Goal: Task Accomplishment & Management: Manage account settings

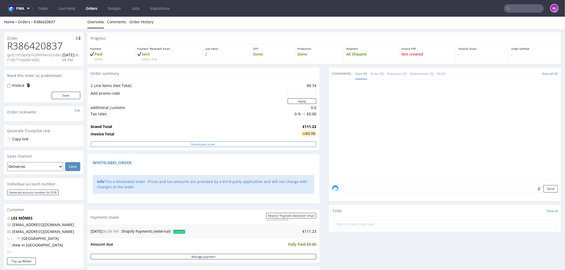
scroll to position [147, 0]
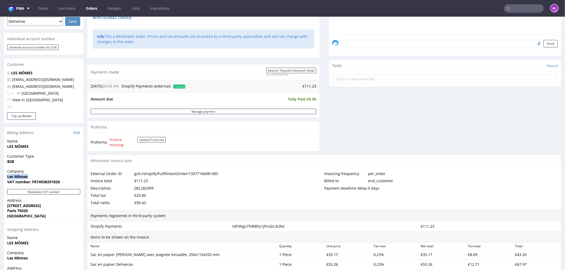
drag, startPoint x: 35, startPoint y: 175, endPoint x: 7, endPoint y: 177, distance: 28.1
click at [7, 177] on span "Les Mômes" at bounding box center [43, 176] width 73 height 5
copy strong "Les Mômes"
drag, startPoint x: 32, startPoint y: 182, endPoint x: 69, endPoint y: 182, distance: 37.3
click at [69, 182] on span "VAT number: FR74938291820" at bounding box center [43, 181] width 73 height 5
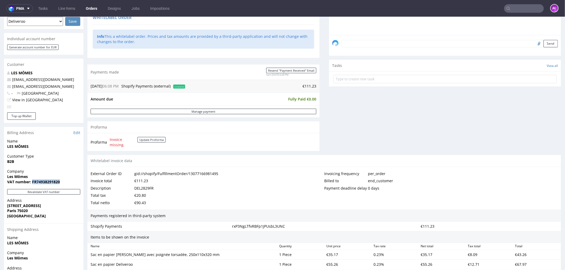
copy strong "FR74938291820"
drag, startPoint x: 6, startPoint y: 203, endPoint x: 65, endPoint y: 204, distance: 58.8
click at [65, 204] on div "Address 24, Rue de Ménilmontant Paris 75020 France" at bounding box center [43, 210] width 79 height 25
copy strong "24, Rue de Ménilmontant"
drag, startPoint x: 4, startPoint y: 210, endPoint x: 117, endPoint y: 191, distance: 114.1
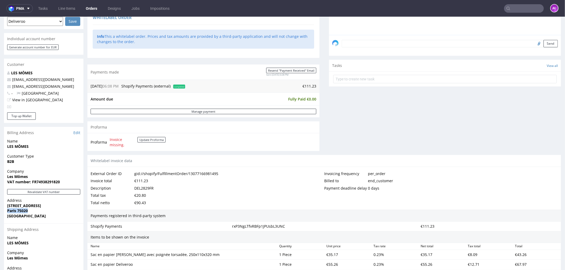
click at [34, 207] on div "Address 24, Rue de Ménilmontant Paris 75020 France" at bounding box center [43, 210] width 79 height 25
copy strong "Paris 75020"
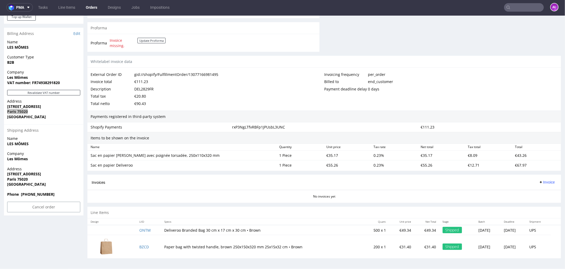
scroll to position [1, 0]
drag, startPoint x: 89, startPoint y: 155, endPoint x: 217, endPoint y: 156, distance: 127.9
click at [217, 156] on div "Sac en papier marron avec poignée torsadée, 250x110x320 mm" at bounding box center [182, 154] width 189 height 7
copy div "Sac en papier marron avec poignée torsadée, 250x110x320 mm"
drag, startPoint x: 340, startPoint y: 155, endPoint x: 324, endPoint y: 155, distance: 16.4
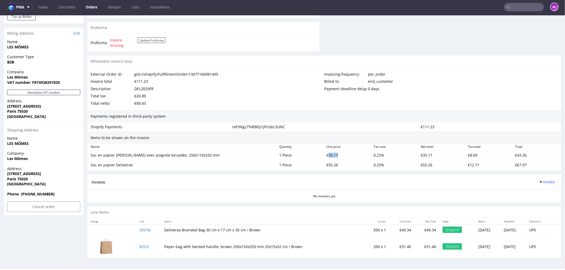
click at [324, 155] on div "€35.17" at bounding box center [347, 154] width 47 height 7
copy div "35.17"
drag, startPoint x: 89, startPoint y: 165, endPoint x: 152, endPoint y: 163, distance: 63.1
click at [140, 163] on div "Sac en papier Deliveroo" at bounding box center [182, 164] width 189 height 7
copy div "Sac en papier Deliveroo"
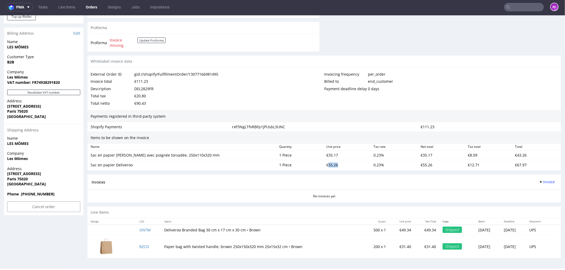
drag, startPoint x: 340, startPoint y: 162, endPoint x: 324, endPoint y: 164, distance: 15.8
click at [324, 164] on div "€55.26" at bounding box center [347, 164] width 47 height 7
copy div "55.26"
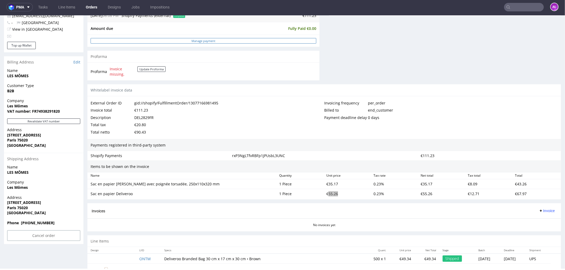
scroll to position [246, 0]
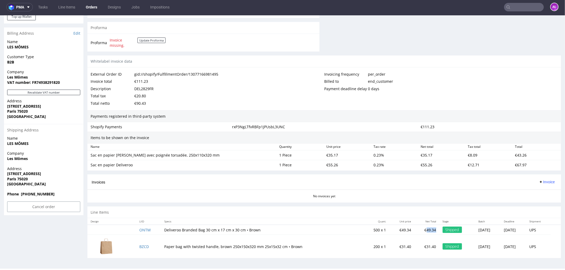
drag, startPoint x: 414, startPoint y: 231, endPoint x: 404, endPoint y: 232, distance: 9.6
click at [414, 207] on td "€49.34" at bounding box center [426, 230] width 25 height 10
copy p "49.34"
drag, startPoint x: 411, startPoint y: 249, endPoint x: 403, endPoint y: 248, distance: 8.2
click at [417, 207] on p "€31.40" at bounding box center [426, 246] width 19 height 5
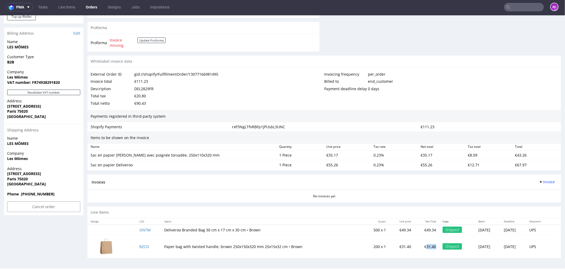
copy p "31.40"
drag, startPoint x: 333, startPoint y: 158, endPoint x: 325, endPoint y: 158, distance: 8.5
click at [325, 158] on div "€35.17" at bounding box center [347, 154] width 47 height 7
drag, startPoint x: 327, startPoint y: 166, endPoint x: 323, endPoint y: 166, distance: 4.0
click at [324, 166] on div "€55.26" at bounding box center [347, 164] width 47 height 7
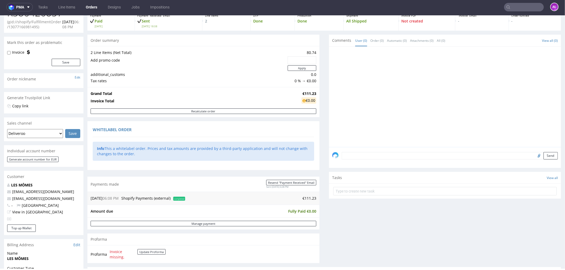
scroll to position [0, 0]
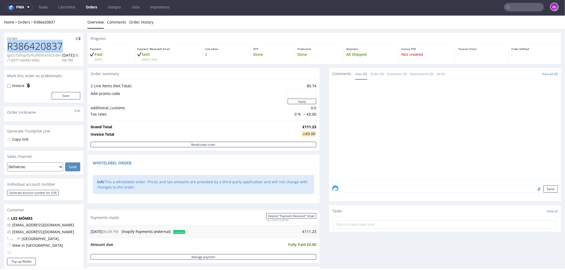
drag, startPoint x: 62, startPoint y: 44, endPoint x: 9, endPoint y: 50, distance: 53.0
click at [9, 50] on h1 "R386420837" at bounding box center [43, 46] width 73 height 11
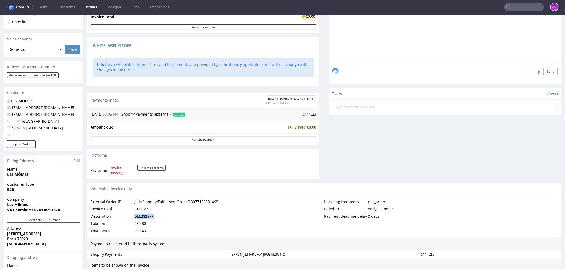
drag, startPoint x: 137, startPoint y: 217, endPoint x: 128, endPoint y: 217, distance: 8.5
click at [128, 207] on div "Description DEL2829FR" at bounding box center [208, 216] width 234 height 7
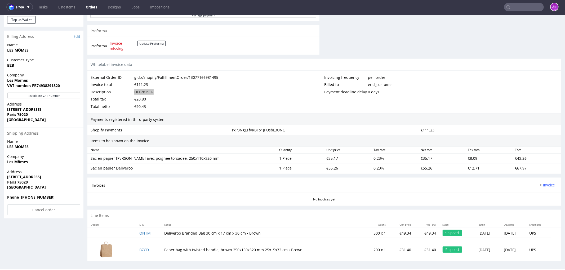
scroll to position [246, 0]
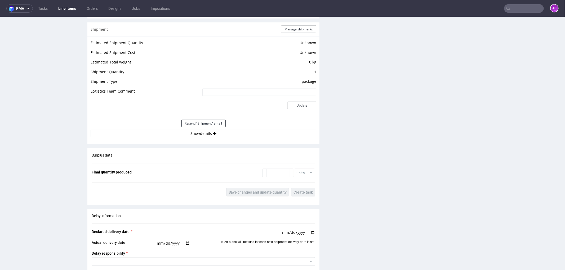
scroll to position [471, 0]
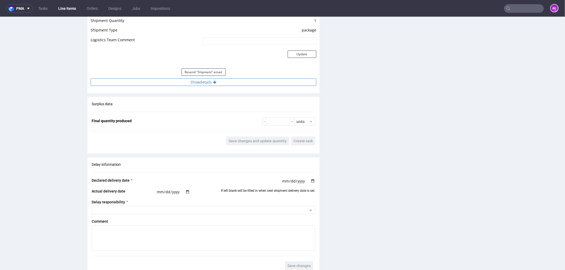
click at [215, 80] on button "Show details" at bounding box center [204, 81] width 226 height 7
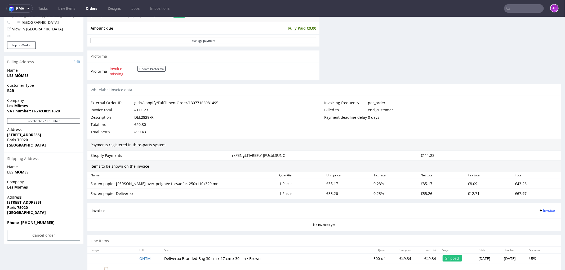
scroll to position [246, 0]
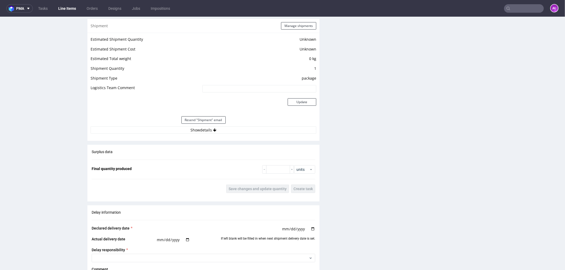
scroll to position [441, 0]
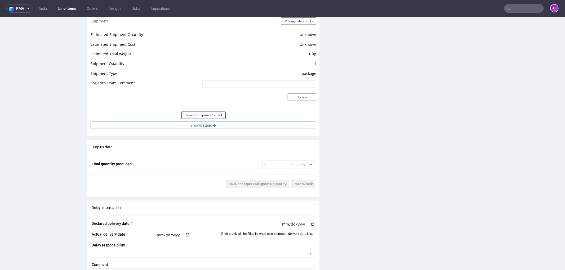
click at [213, 126] on icon at bounding box center [214, 125] width 3 height 4
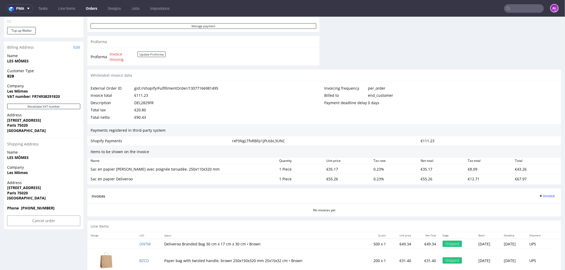
scroll to position [246, 0]
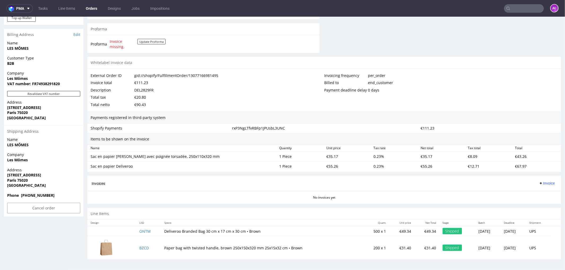
click at [452, 179] on div "Invoices Invoice" at bounding box center [323, 183] width 473 height 15
click at [452, 184] on span "Invoice" at bounding box center [547, 183] width 16 height 4
click at [452, 203] on span "Upload" at bounding box center [538, 204] width 26 height 5
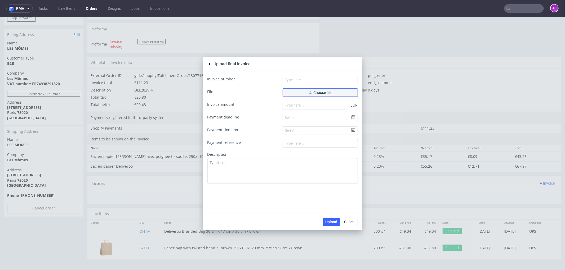
click at [303, 91] on button "Choose file" at bounding box center [320, 92] width 75 height 8
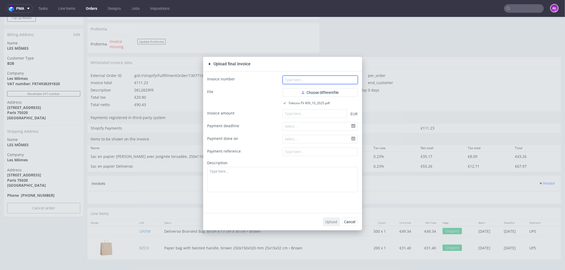
click at [350, 78] on input "text" at bounding box center [320, 79] width 75 height 8
paste input "FV 409/10/2025"
type input "FV 409/10/2025"
drag, startPoint x: 303, startPoint y: 114, endPoint x: 307, endPoint y: 141, distance: 26.8
click at [303, 114] on input "number" at bounding box center [315, 113] width 65 height 8
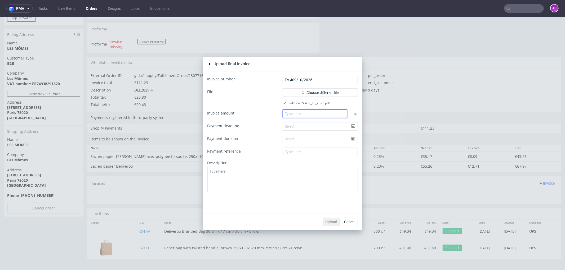
paste input "90.43"
type input "90.43"
click at [326, 207] on button "Upload" at bounding box center [331, 222] width 17 height 8
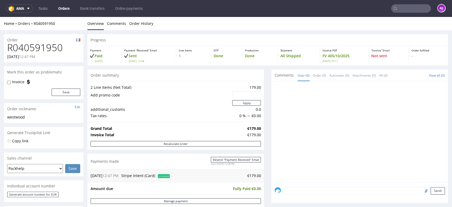
scroll to position [206, 0]
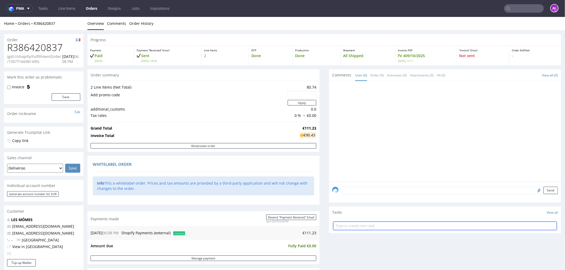
click at [383, 223] on input "text" at bounding box center [444, 226] width 223 height 8
type input "refund"
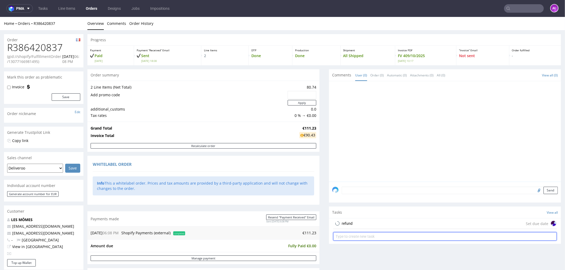
click at [383, 248] on div "Comments User (0) Order (0) Automatic (0) Attachments (0) All (0) View all (0) …" at bounding box center [445, 185] width 232 height 233
click at [378, 223] on div "refund Set due date" at bounding box center [444, 223] width 223 height 11
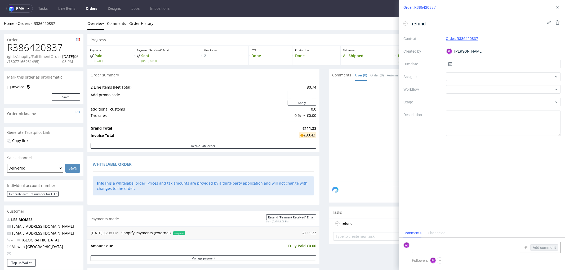
scroll to position [4, 0]
click at [423, 21] on span "refund" at bounding box center [419, 23] width 18 height 9
click at [427, 25] on span "refund" at bounding box center [419, 23] width 18 height 9
click at [478, 91] on div at bounding box center [503, 89] width 115 height 8
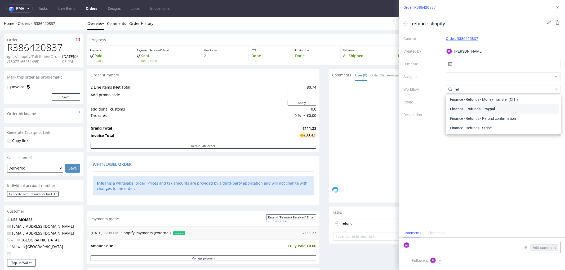
scroll to position [28, 0]
type input "ref"
click at [493, 118] on div "Finance - Refunds - Stripe" at bounding box center [503, 119] width 111 height 10
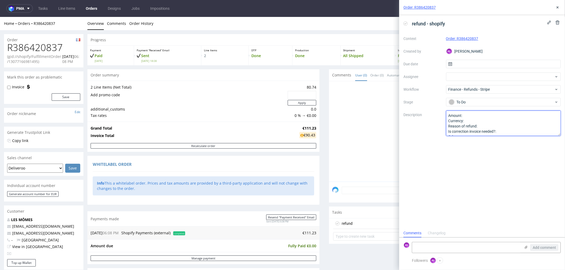
click at [476, 119] on textarea "Amount: Currency: Reason of refund: Is correction invoice needed?: Other:" at bounding box center [503, 123] width 115 height 25
click at [475, 116] on textarea "Amount: Currency: Reason of refund: Is correction invoice needed?: Other:" at bounding box center [503, 123] width 115 height 25
click at [490, 127] on textarea "Amount: Currency: Reason of refund: Is correction invoice needed?: Other:" at bounding box center [503, 123] width 115 height 25
type textarea "Amount: 20,8 eur Currency: Reason of refund: valid vat id Is correction invoice…"
click at [494, 163] on div "refund - shopify Context Order: R386420837 Created by AŁ Aleksandra Łętowska Du…" at bounding box center [482, 122] width 166 height 214
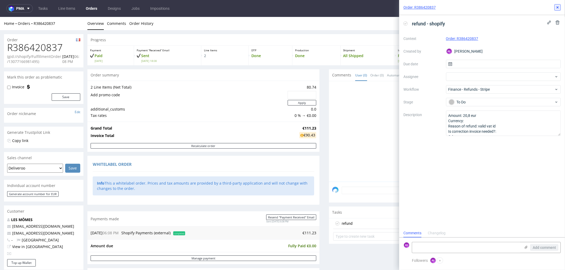
click at [557, 5] on icon at bounding box center [557, 7] width 4 height 4
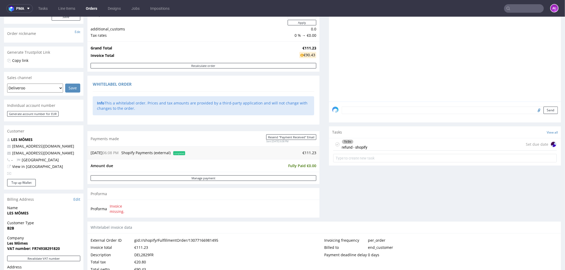
scroll to position [176, 0]
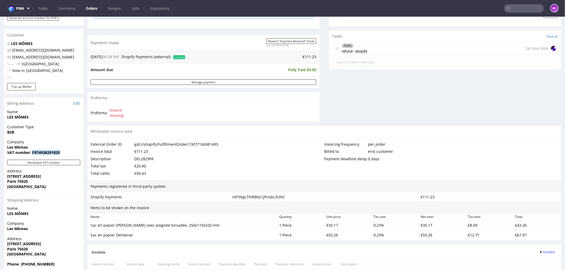
drag, startPoint x: 63, startPoint y: 150, endPoint x: 32, endPoint y: 153, distance: 30.6
click at [33, 153] on span "VAT number: FR74938291820" at bounding box center [43, 152] width 73 height 5
copy strong "FR74938291820"
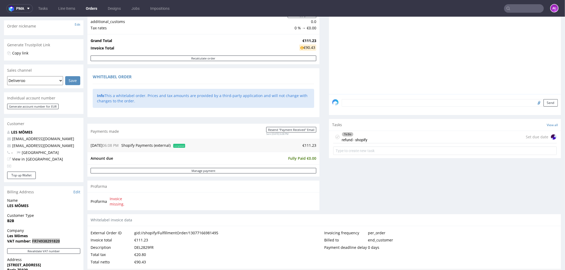
scroll to position [0, 0]
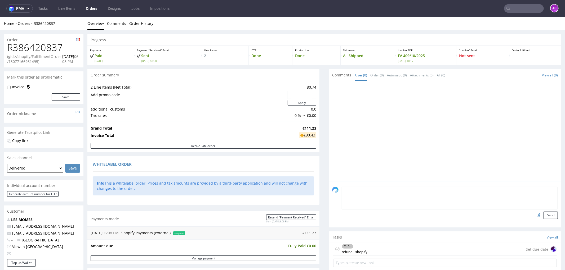
click at [441, 192] on textarea at bounding box center [450, 198] width 216 height 23
click at [352, 193] on textarea "Valid AVT ID" at bounding box center [450, 198] width 216 height 23
type textarea "Valid VAT ID"
click at [534, 216] on input "file" at bounding box center [537, 215] width 7 height 7
type input "C:\fakepath\ok.PNG"
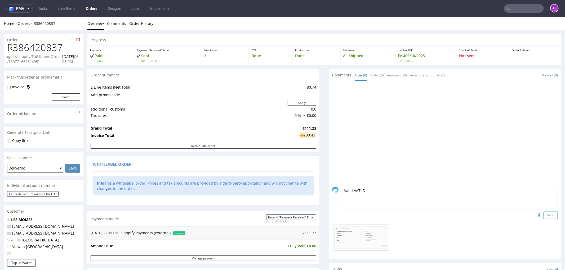
click at [543, 213] on button "Send" at bounding box center [550, 215] width 14 height 7
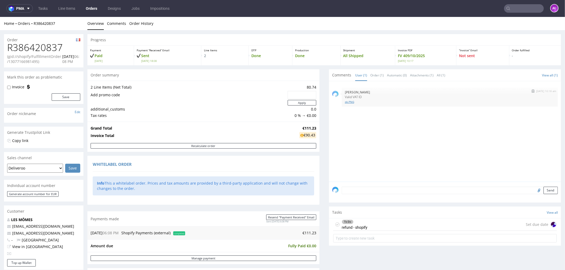
click at [346, 102] on link "ok.PNG" at bounding box center [450, 102] width 210 height 4
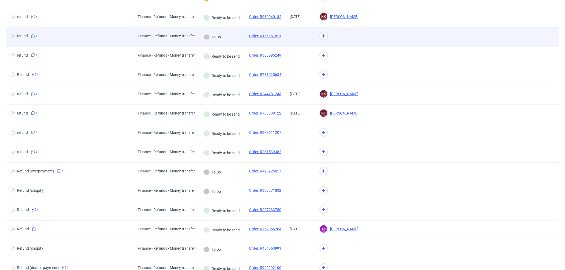
scroll to position [118, 0]
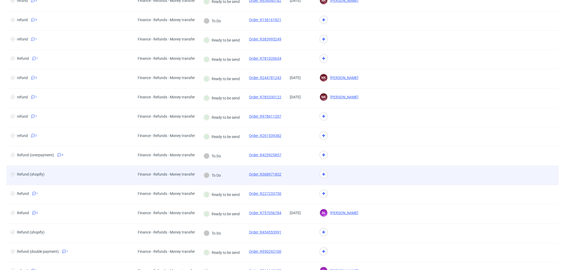
click at [223, 179] on div "To Do" at bounding box center [212, 175] width 26 height 19
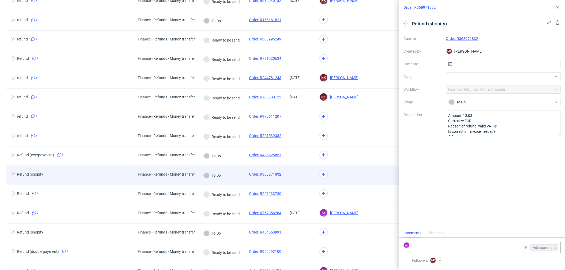
scroll to position [4, 0]
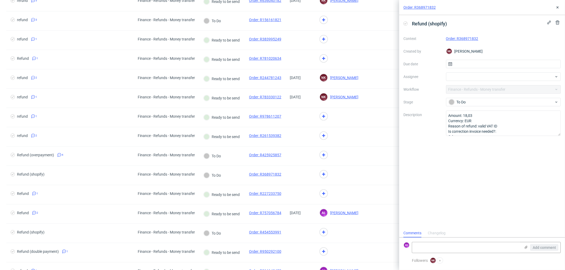
click at [454, 37] on link "Order: R368971832" at bounding box center [462, 39] width 32 height 4
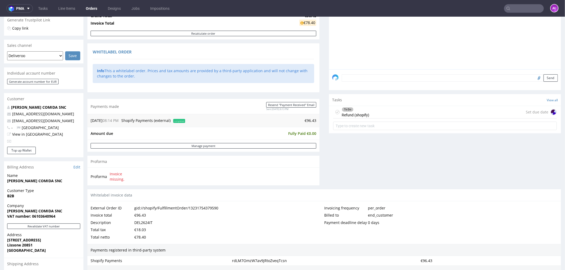
scroll to position [118, 0]
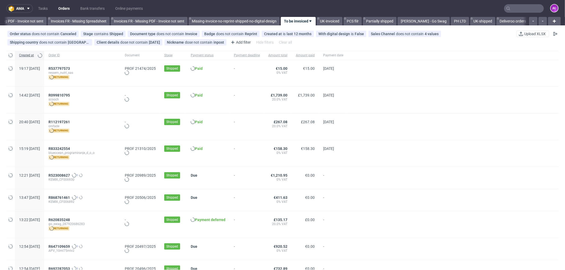
scroll to position [0, 827]
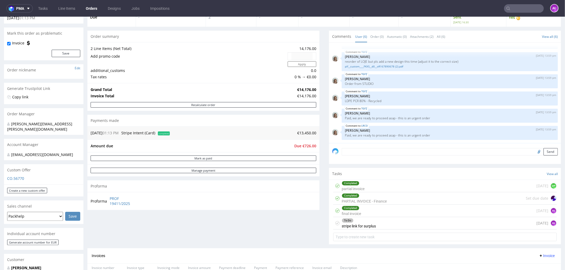
scroll to position [118, 0]
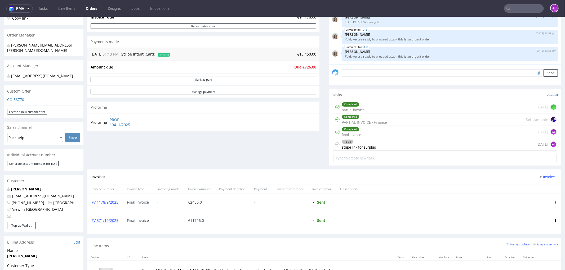
click at [368, 148] on div "To Do stripe link for surplus" at bounding box center [359, 144] width 34 height 12
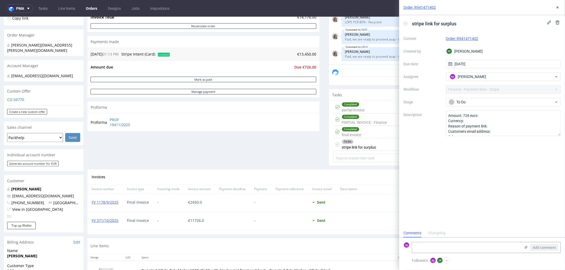
scroll to position [6, 0]
drag, startPoint x: 54, startPoint y: 195, endPoint x: 11, endPoint y: 197, distance: 42.4
click at [11, 197] on p "info@nine-pine.com" at bounding box center [43, 195] width 73 height 5
copy link "info@nine-pine.com"
drag, startPoint x: 486, startPoint y: 38, endPoint x: 457, endPoint y: 43, distance: 29.6
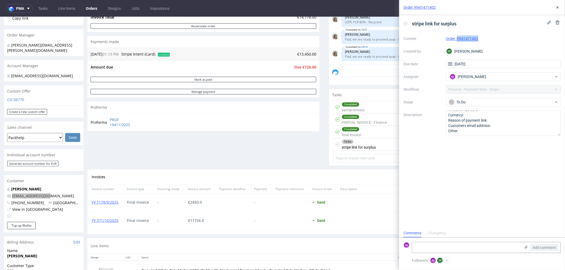
click at [457, 43] on div "Context Order: R941471402 Created by ZP Zuzanna Pawlicka-Sabak Due date 08/10/2…" at bounding box center [481, 85] width 157 height 102
copy link "R941471402"
drag, startPoint x: 53, startPoint y: 77, endPoint x: 7, endPoint y: 72, distance: 46.3
click at [7, 73] on div "zuzanna.pawlicka-sabak@packhelp.com" at bounding box center [41, 75] width 69 height 5
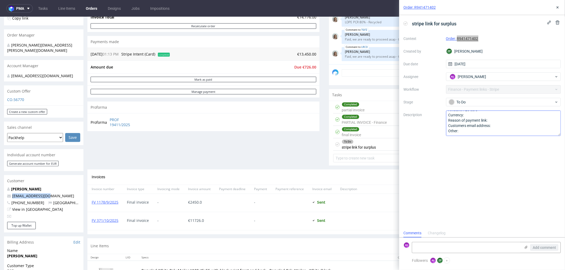
copy div "zuzanna.pawlicka-sabak@packhelp.com"
click at [477, 243] on textarea at bounding box center [466, 248] width 109 height 11
type textarea "sent"
drag, startPoint x: 540, startPoint y: 249, endPoint x: 538, endPoint y: 245, distance: 4.4
click at [540, 247] on span "Add comment" at bounding box center [543, 248] width 23 height 4
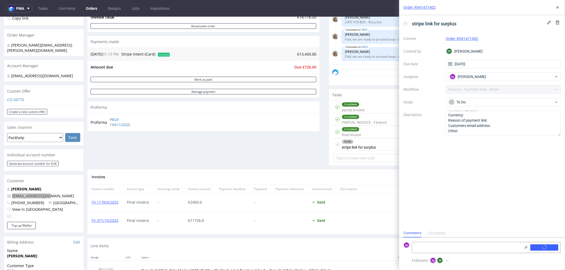
scroll to position [0, 0]
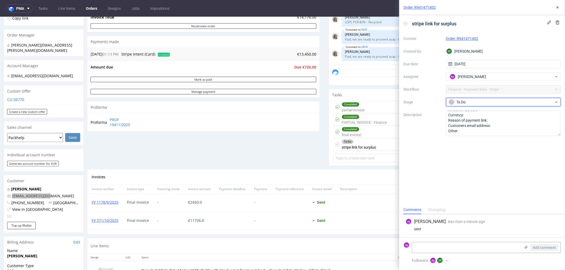
click at [467, 101] on div "To Do" at bounding box center [501, 102] width 105 height 6
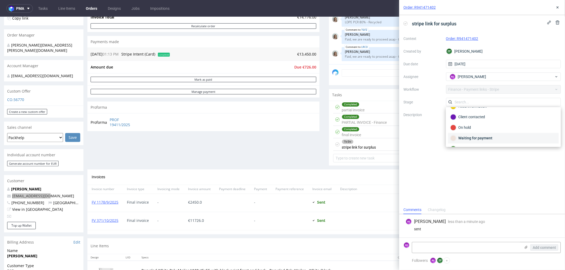
scroll to position [29, 0]
click at [507, 127] on div "Waiting for payment" at bounding box center [503, 128] width 106 height 6
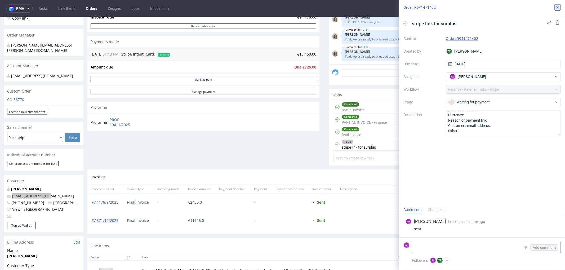
click at [556, 8] on icon at bounding box center [557, 7] width 4 height 4
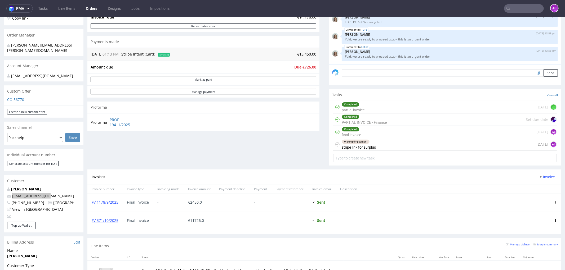
click at [523, 7] on input "text" at bounding box center [524, 8] width 40 height 8
paste input "R909708465"
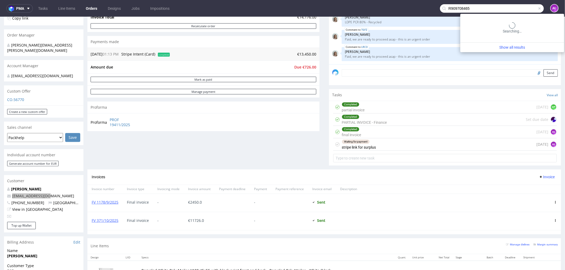
type input "R909708465"
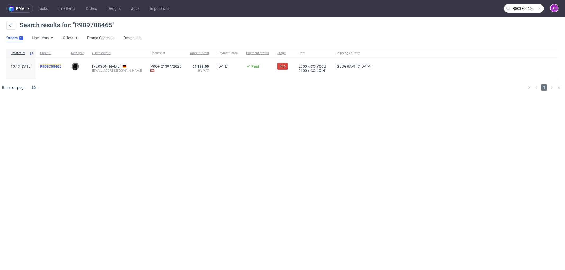
click at [61, 65] on mark "R909708465" at bounding box center [50, 66] width 21 height 4
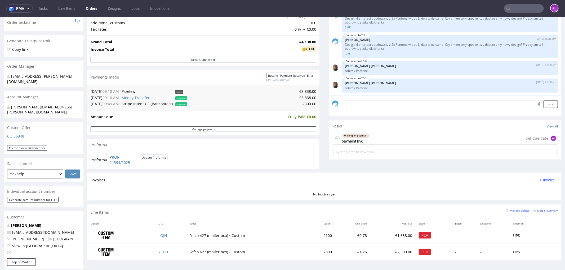
scroll to position [88, 0]
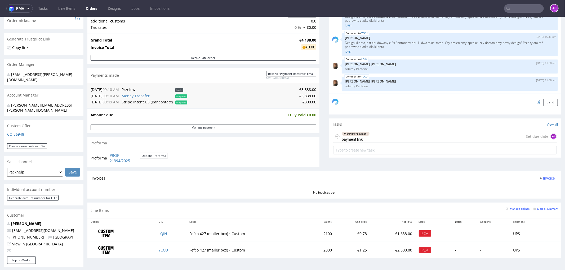
click at [346, 138] on div "Waiting for payment payment link" at bounding box center [356, 136] width 28 height 12
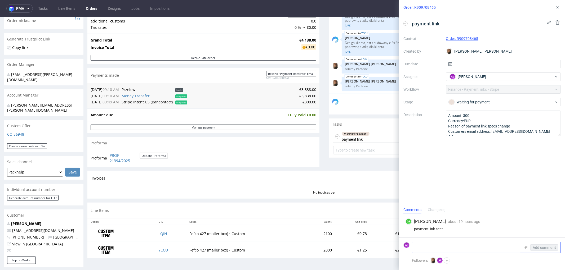
click at [474, 245] on textarea at bounding box center [466, 248] width 109 height 11
type textarea "a"
type textarea "paid"
click at [524, 247] on icon at bounding box center [526, 247] width 4 height 4
click at [0, 0] on input "file" at bounding box center [0, 0] width 0 height 0
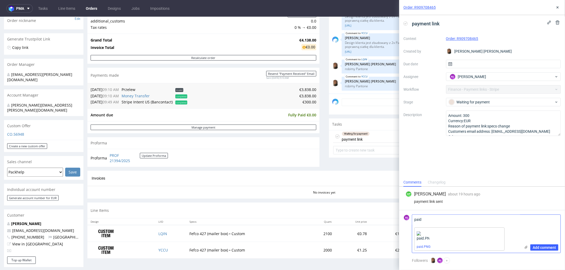
drag, startPoint x: 545, startPoint y: 247, endPoint x: 526, endPoint y: 216, distance: 36.6
click at [545, 247] on span "Add comment" at bounding box center [543, 248] width 23 height 4
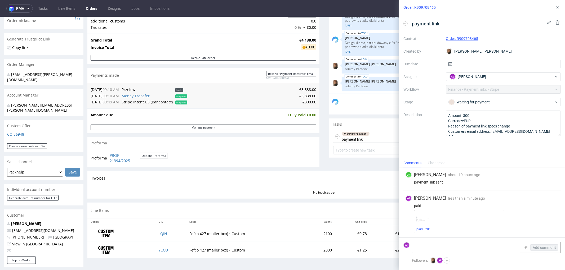
drag, startPoint x: 405, startPoint y: 25, endPoint x: 499, endPoint y: 17, distance: 93.8
click at [405, 24] on icon at bounding box center [405, 23] width 4 height 4
click at [557, 8] on icon at bounding box center [557, 7] width 4 height 4
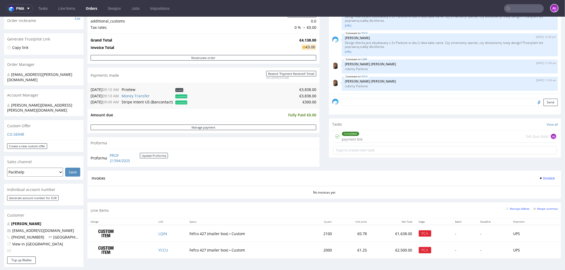
click at [515, 10] on input "text" at bounding box center [524, 8] width 40 height 8
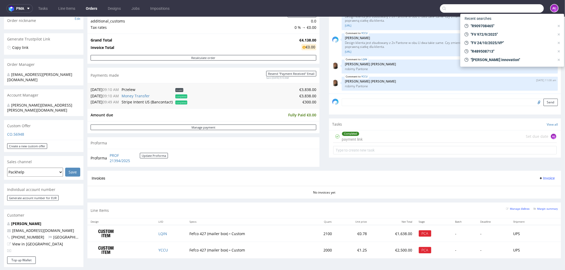
paste input "R476098976"
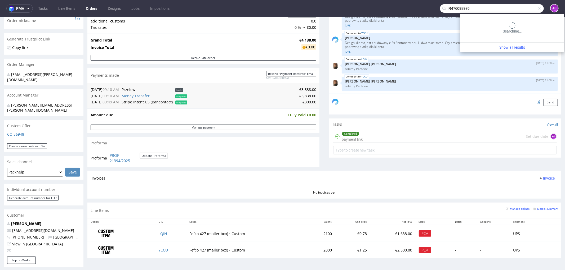
type input "R476098976"
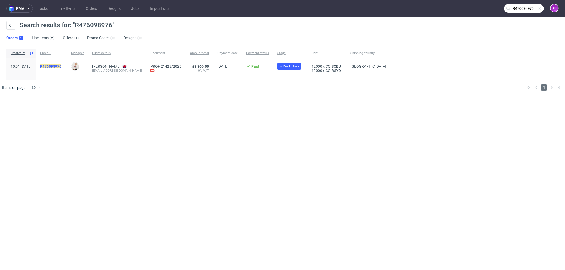
click at [61, 67] on mark "R476098976" at bounding box center [50, 66] width 21 height 4
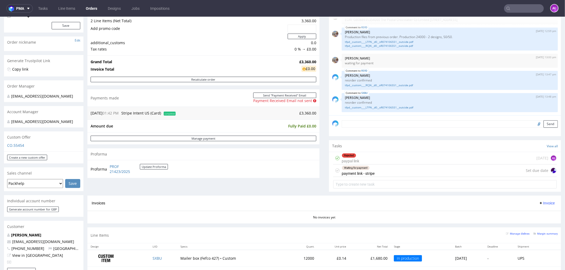
scroll to position [88, 0]
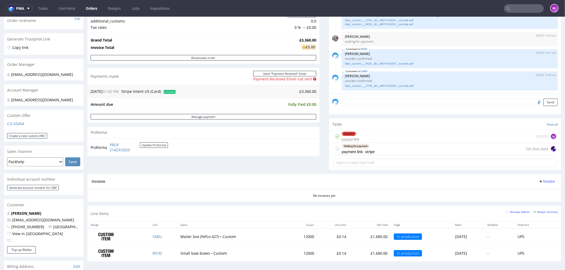
click at [355, 147] on div "Waiting for payment" at bounding box center [356, 146] width 28 height 4
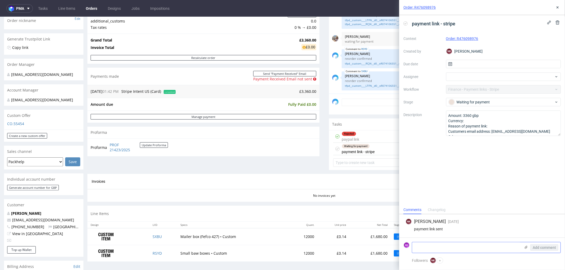
click at [527, 247] on use at bounding box center [526, 247] width 3 height 3
click at [0, 0] on input "file" at bounding box center [0, 0] width 0 height 0
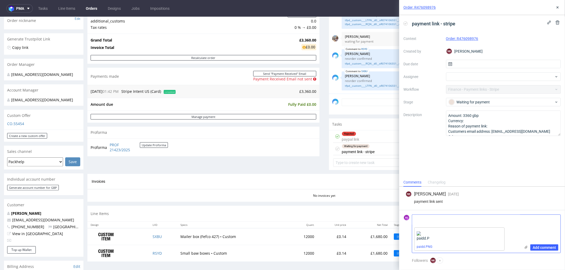
click at [446, 221] on textarea at bounding box center [466, 220] width 109 height 11
type textarea "paid"
click at [552, 245] on button "Add comment" at bounding box center [544, 248] width 28 height 6
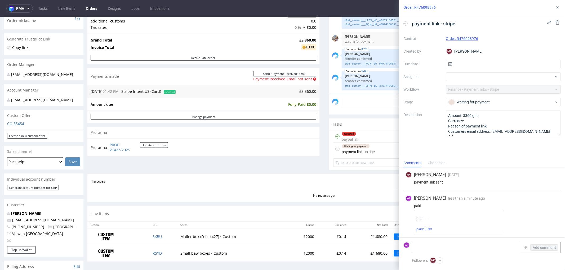
drag, startPoint x: 405, startPoint y: 23, endPoint x: 478, endPoint y: 12, distance: 73.4
click at [405, 23] on icon at bounding box center [405, 23] width 4 height 4
click at [556, 8] on icon at bounding box center [557, 7] width 4 height 4
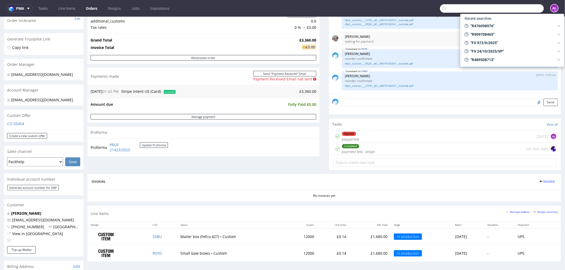
click at [518, 11] on input "text" at bounding box center [492, 8] width 104 height 8
paste input "R325420387"
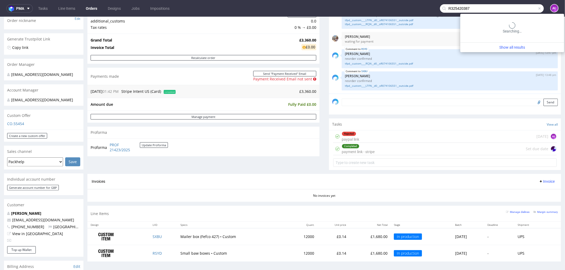
type input "R325420387"
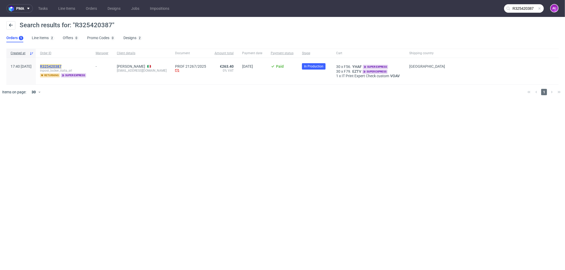
click at [61, 65] on mark "R325420387" at bounding box center [50, 66] width 21 height 4
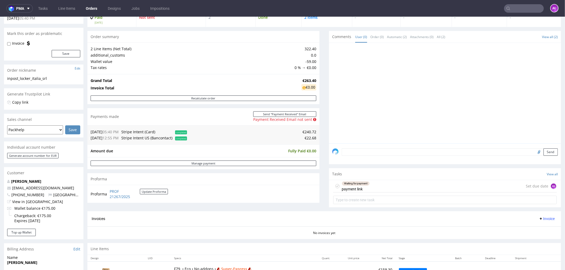
scroll to position [88, 0]
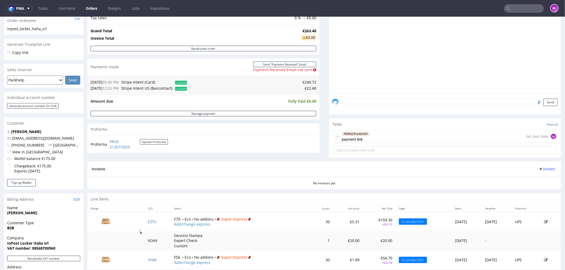
click at [342, 140] on div "Waiting for payment payment link" at bounding box center [356, 136] width 28 height 12
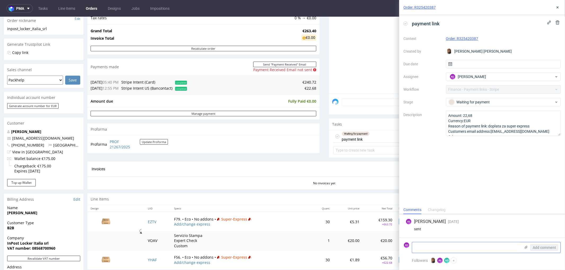
click at [526, 248] on use at bounding box center [526, 247] width 3 height 3
click at [0, 0] on input "file" at bounding box center [0, 0] width 0 height 0
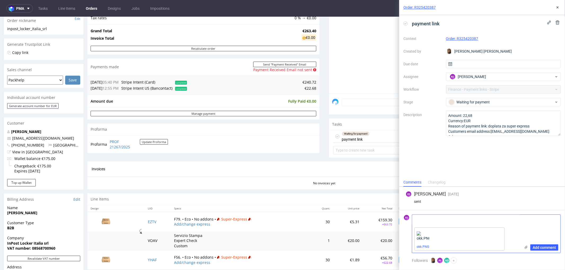
click at [438, 218] on textarea at bounding box center [466, 220] width 109 height 11
type textarea "paid"
click at [547, 249] on span "Add comment" at bounding box center [543, 248] width 23 height 4
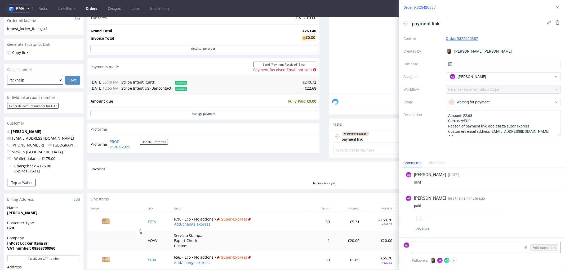
click at [404, 22] on icon at bounding box center [405, 23] width 4 height 4
click at [558, 7] on use at bounding box center [557, 7] width 2 height 2
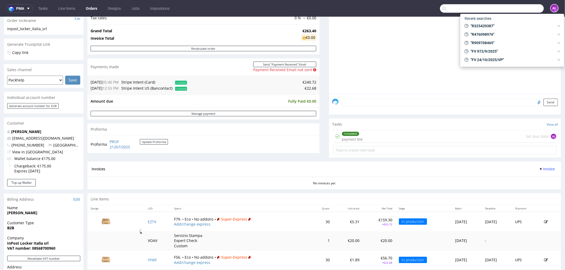
click at [512, 5] on input "text" at bounding box center [492, 8] width 104 height 8
paste input "R888172001"
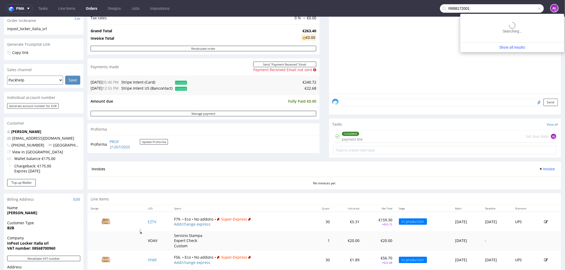
type input "R888172001"
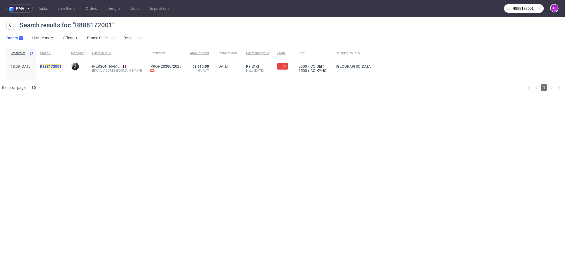
click at [61, 67] on mark "R888172001" at bounding box center [50, 66] width 21 height 4
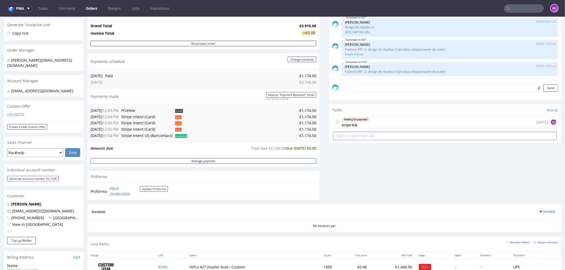
scroll to position [118, 0]
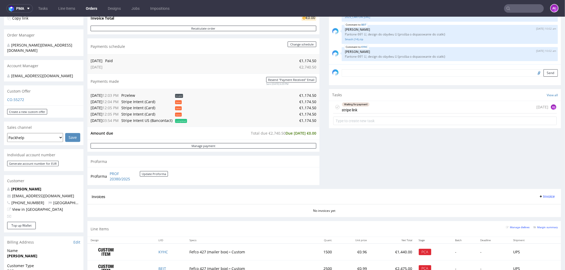
click at [356, 106] on div "Waiting for payment" at bounding box center [356, 104] width 28 height 4
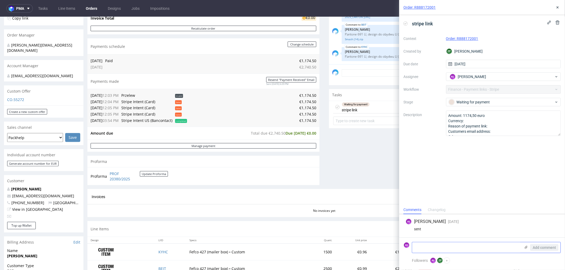
click at [526, 247] on icon at bounding box center [526, 247] width 4 height 4
click at [0, 0] on input "file" at bounding box center [0, 0] width 0 height 0
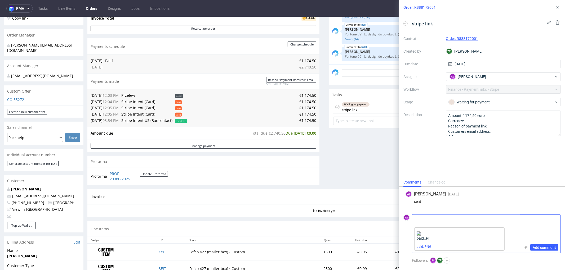
click at [425, 219] on textarea at bounding box center [466, 220] width 109 height 11
type textarea "paid"
click at [531, 247] on button "Add comment" at bounding box center [544, 248] width 28 height 6
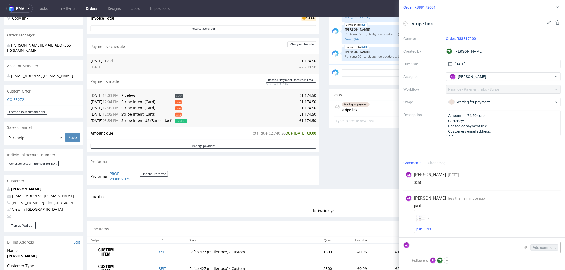
click at [405, 24] on icon at bounding box center [405, 23] width 4 height 4
click at [557, 5] on icon at bounding box center [557, 7] width 4 height 4
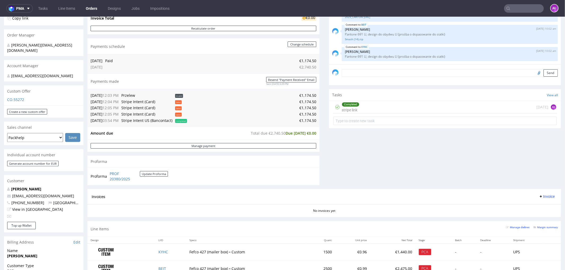
click at [528, 10] on input "text" at bounding box center [524, 8] width 40 height 8
paste input "R599410793"
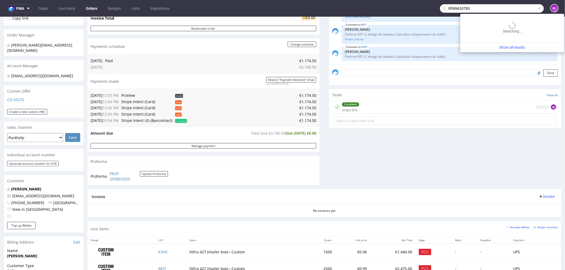
type input "R599410793"
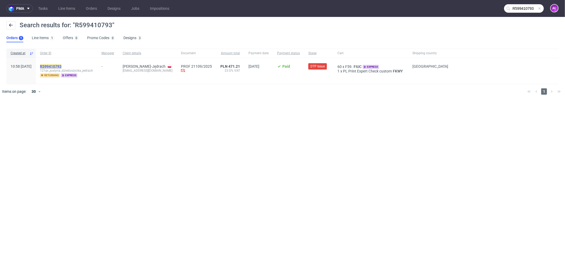
click at [60, 68] on mark "R599410793" at bounding box center [50, 66] width 21 height 4
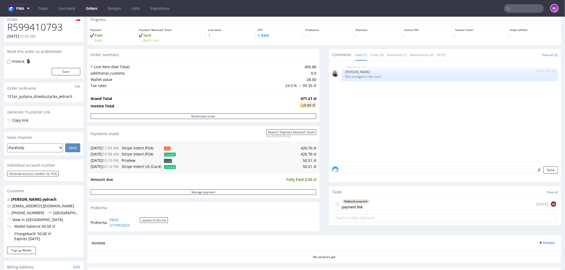
scroll to position [59, 0]
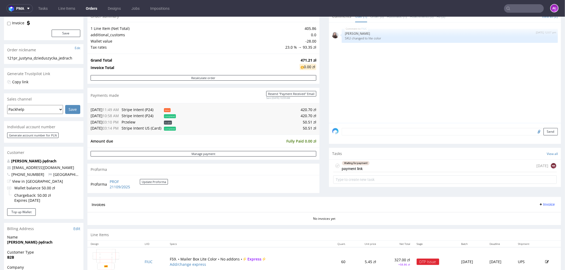
click at [378, 170] on div "Waiting for payment payment link 7 days ago NK" at bounding box center [444, 166] width 223 height 12
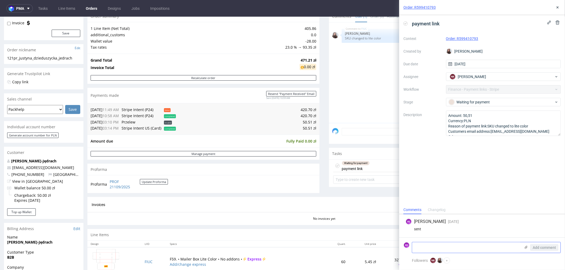
click at [527, 247] on use at bounding box center [526, 247] width 3 height 3
click at [0, 0] on input "file" at bounding box center [0, 0] width 0 height 0
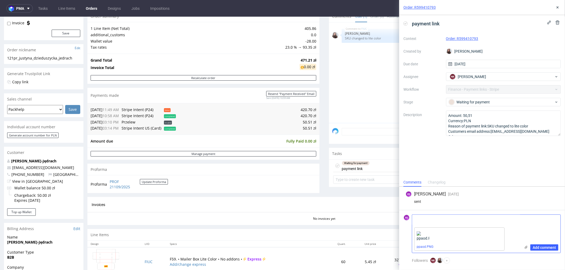
click at [432, 221] on textarea at bounding box center [466, 220] width 109 height 11
type textarea "paid"
click at [540, 246] on span "Add comment" at bounding box center [543, 248] width 23 height 4
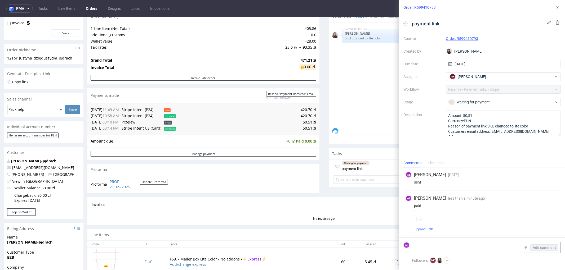
click at [405, 23] on icon at bounding box center [405, 23] width 4 height 4
click at [556, 8] on icon at bounding box center [557, 7] width 4 height 4
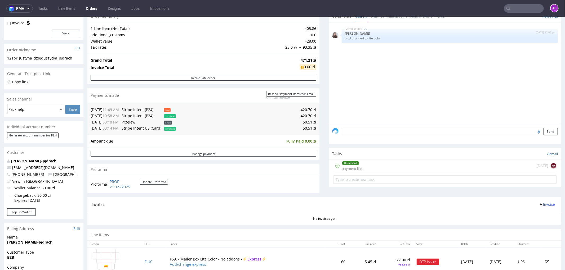
click at [508, 7] on input "text" at bounding box center [524, 8] width 40 height 8
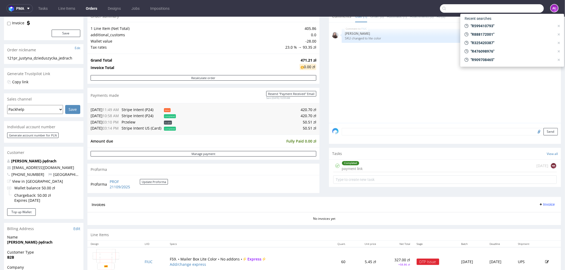
paste input "R305993833"
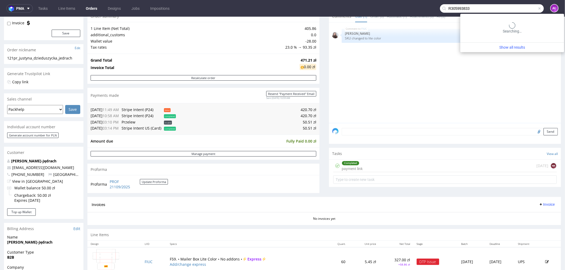
type input "R305993833"
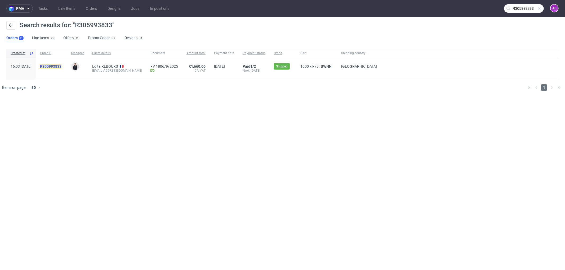
click at [61, 66] on mark "R305993833" at bounding box center [50, 66] width 21 height 4
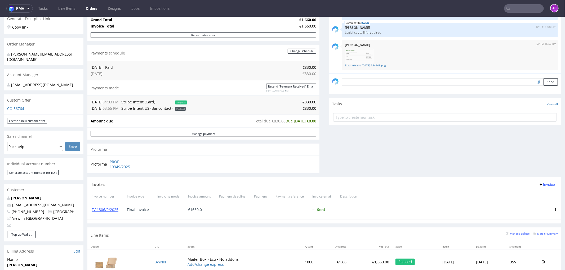
scroll to position [118, 0]
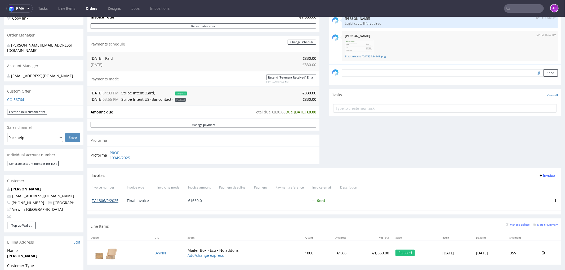
click at [113, 200] on link "FV 1806/9/2025" at bounding box center [105, 200] width 27 height 5
click at [111, 200] on link "FV 1806/9/2025" at bounding box center [105, 200] width 27 height 5
click at [528, 11] on input "text" at bounding box center [524, 8] width 40 height 8
paste input "R357131752"
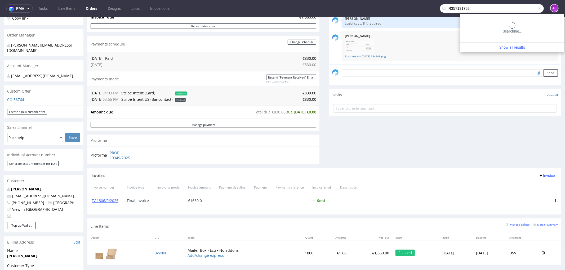
type input "R357131752"
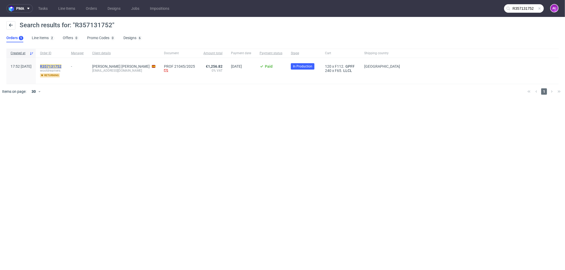
click at [61, 65] on mark "R357131752" at bounding box center [50, 66] width 21 height 4
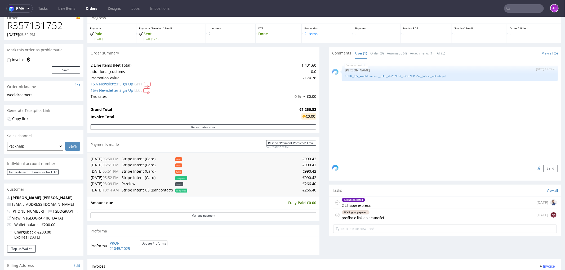
scroll to position [88, 0]
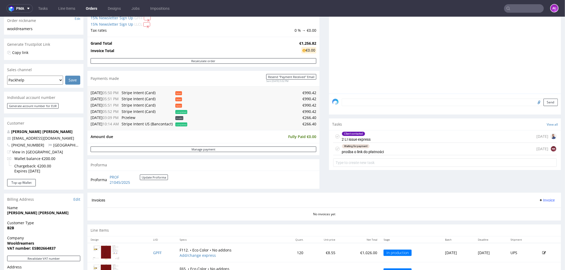
click at [346, 148] on div "Waiting for payment" at bounding box center [363, 146] width 42 height 4
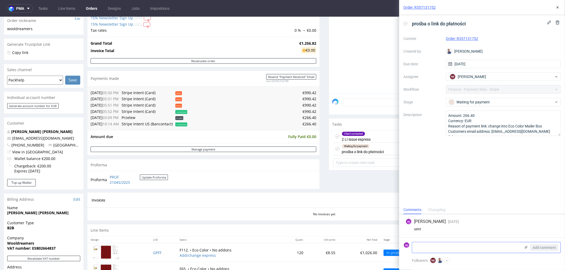
click at [470, 248] on textarea at bounding box center [466, 248] width 109 height 11
type textarea "paid"
click at [527, 247] on use at bounding box center [526, 247] width 3 height 3
click at [0, 0] on input "file" at bounding box center [0, 0] width 0 height 0
click at [545, 247] on span "Add comment" at bounding box center [543, 248] width 23 height 4
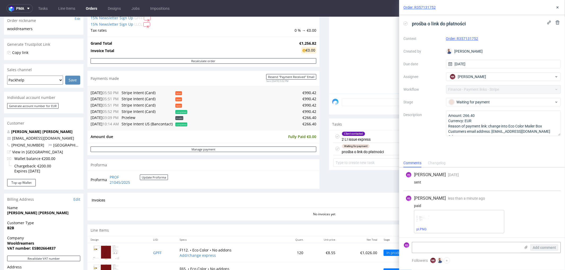
click at [406, 22] on icon at bounding box center [405, 23] width 4 height 4
drag, startPoint x: 558, startPoint y: 6, endPoint x: 563, endPoint y: 6, distance: 4.8
click at [558, 6] on icon at bounding box center [557, 7] width 4 height 4
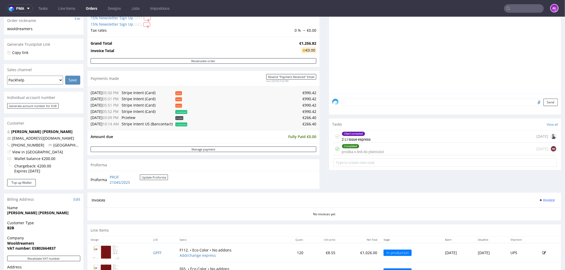
drag, startPoint x: 520, startPoint y: 8, endPoint x: 522, endPoint y: 6, distance: 3.1
click at [520, 8] on input "text" at bounding box center [524, 8] width 40 height 8
paste input "R000824250"
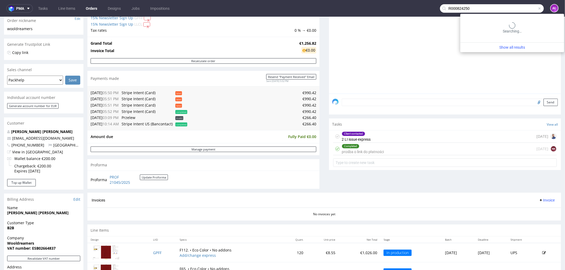
type input "R000824250"
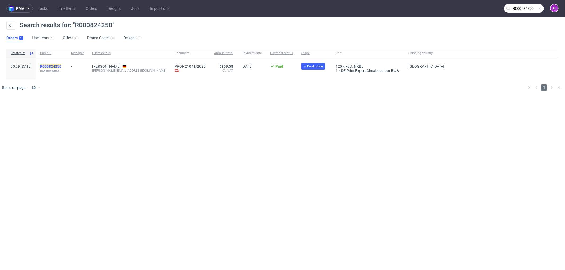
click at [61, 65] on mark "R000824250" at bounding box center [50, 66] width 21 height 4
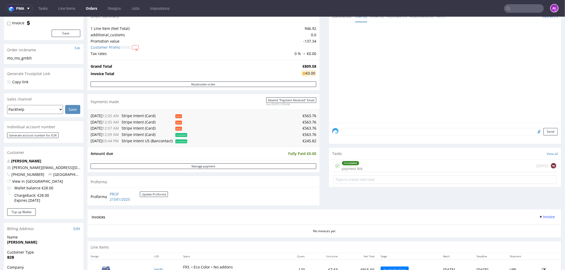
scroll to position [88, 0]
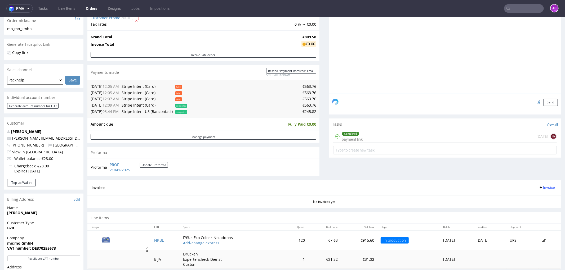
click at [346, 136] on div "Completed payment link" at bounding box center [352, 136] width 21 height 12
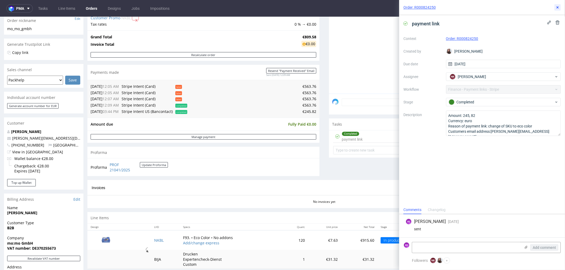
drag, startPoint x: 560, startPoint y: 9, endPoint x: 546, endPoint y: 9, distance: 13.8
click at [560, 9] on button at bounding box center [557, 7] width 6 height 6
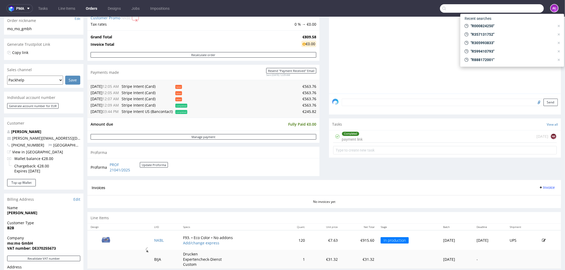
paste input "R014212856"
click at [519, 8] on input "R014212856" at bounding box center [492, 8] width 104 height 8
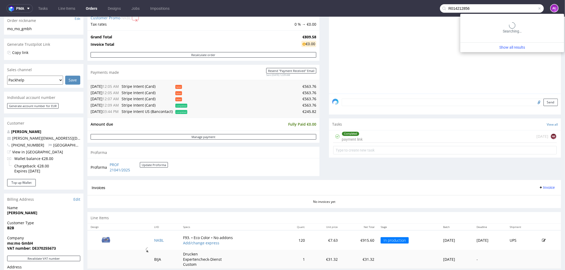
type input "R014212856"
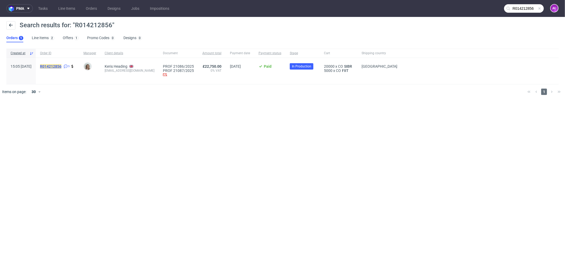
click at [61, 65] on mark "R014212856" at bounding box center [50, 66] width 21 height 4
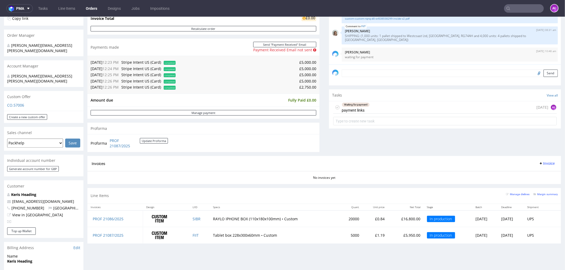
scroll to position [118, 0]
drag, startPoint x: 360, startPoint y: 108, endPoint x: 364, endPoint y: 107, distance: 3.9
click at [361, 108] on div "Waiting for payment payment links" at bounding box center [356, 107] width 28 height 12
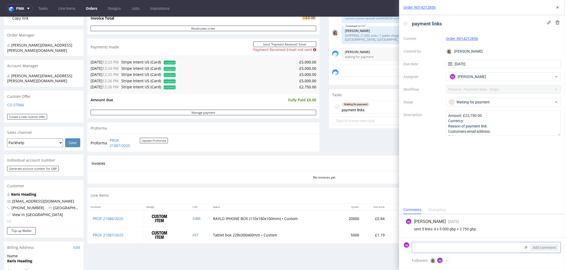
click at [527, 247] on use at bounding box center [526, 247] width 3 height 3
click at [0, 0] on input "file" at bounding box center [0, 0] width 0 height 0
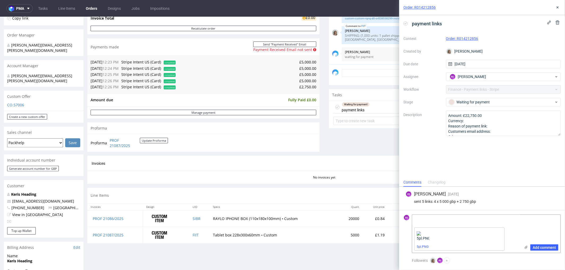
click at [435, 212] on form "AŁ Add comment 5pl.PNG" at bounding box center [482, 233] width 166 height 47
click at [438, 218] on textarea at bounding box center [466, 220] width 109 height 11
type textarea "paid"
drag, startPoint x: 547, startPoint y: 250, endPoint x: 544, endPoint y: 244, distance: 7.0
click at [547, 250] on button "Add comment" at bounding box center [544, 248] width 28 height 6
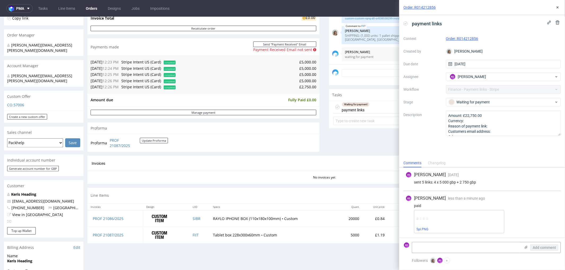
click at [406, 23] on icon at bounding box center [405, 23] width 4 height 4
click at [556, 8] on icon at bounding box center [557, 7] width 4 height 4
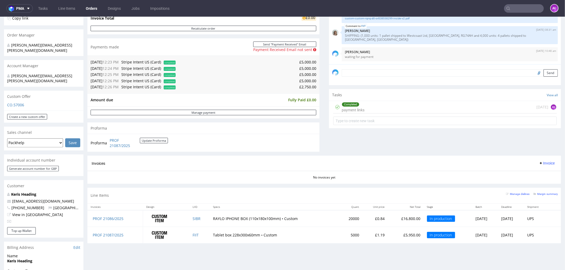
click at [522, 10] on input "text" at bounding box center [524, 8] width 40 height 8
paste input "R774270715"
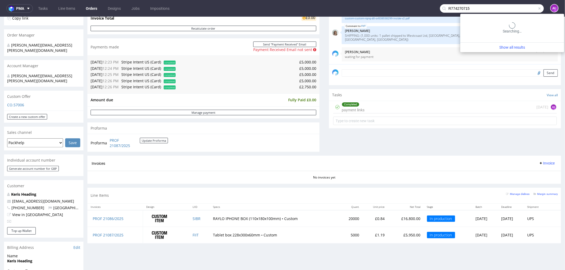
type input "R774270715"
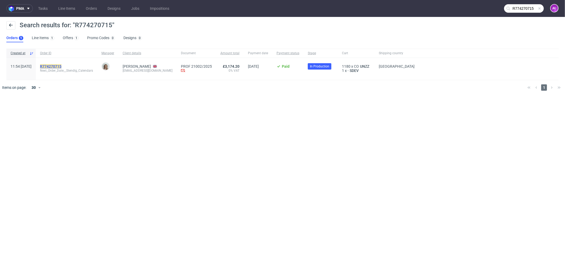
click at [61, 64] on mark "R774270715" at bounding box center [50, 66] width 21 height 4
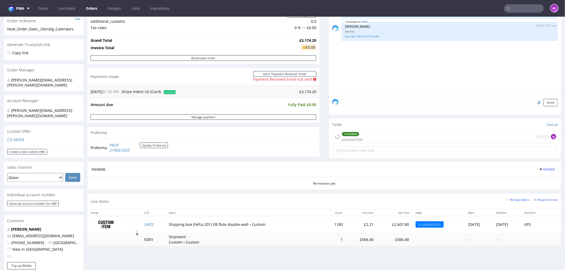
scroll to position [88, 0]
click at [517, 9] on input "text" at bounding box center [524, 8] width 40 height 8
paste input "R110312197"
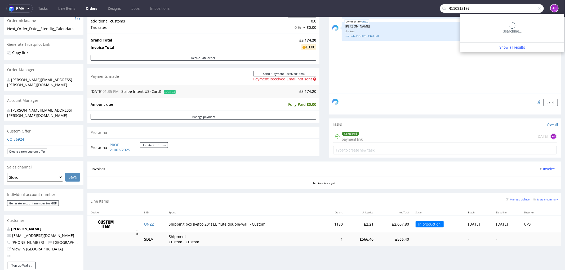
type input "R110312197"
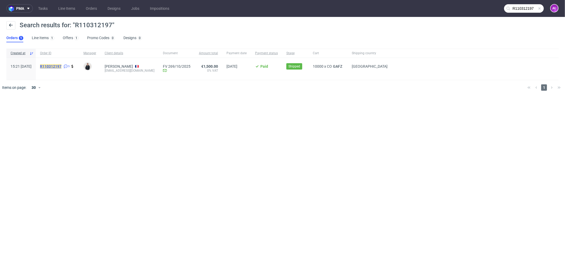
click at [61, 65] on mark "R110312197" at bounding box center [50, 66] width 21 height 4
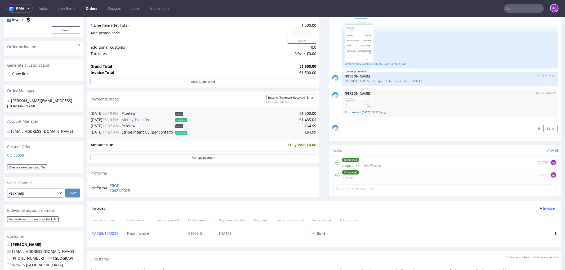
scroll to position [59, 0]
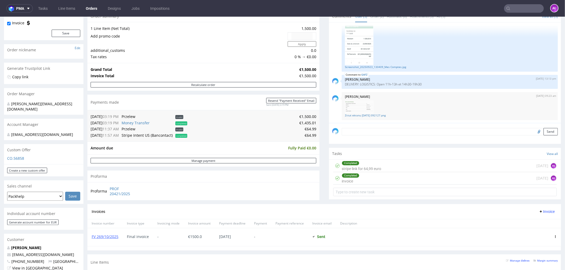
click at [356, 168] on div "Completed stripe link for 64,99 euro" at bounding box center [361, 166] width 39 height 12
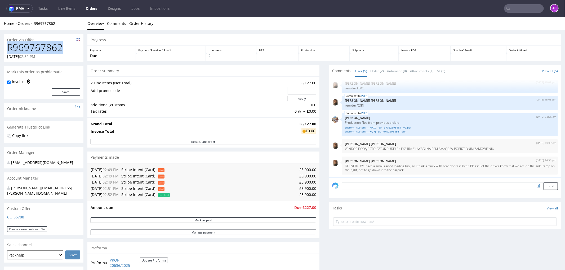
drag, startPoint x: 64, startPoint y: 50, endPoint x: 2, endPoint y: 49, distance: 62.8
copy h1 "R969767862"
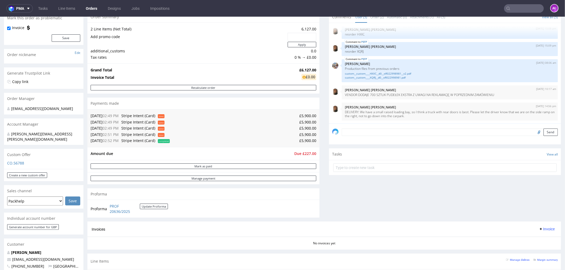
scroll to position [118, 0]
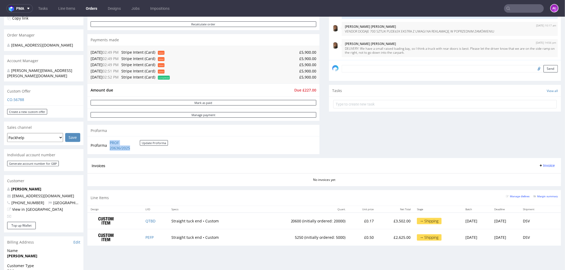
drag, startPoint x: 108, startPoint y: 143, endPoint x: 374, endPoint y: 140, distance: 266.1
click at [136, 150] on td "PROF 20636/2025 Update Proforma" at bounding box center [138, 145] width 60 height 11
copy link "PROF 20636/2025"
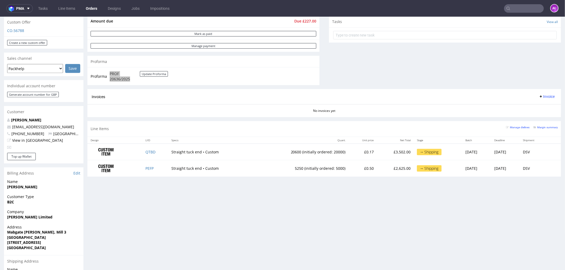
scroll to position [176, 0]
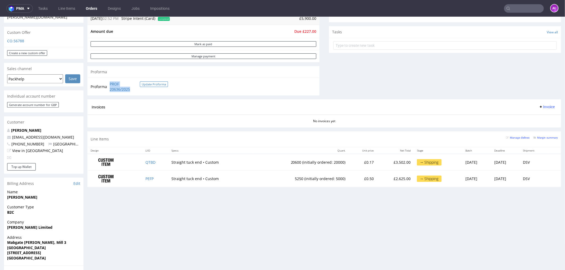
click at [162, 84] on button "Update Proforma" at bounding box center [154, 84] width 28 height 6
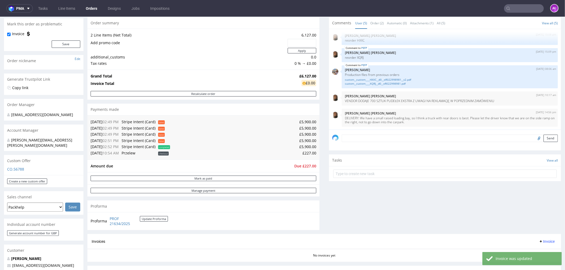
scroll to position [88, 0]
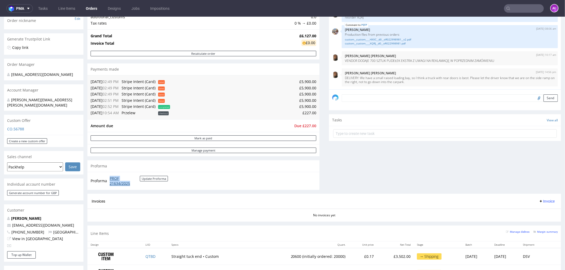
drag, startPoint x: 109, startPoint y: 177, endPoint x: 132, endPoint y: 184, distance: 24.7
click at [132, 184] on td "PROF 21634/2025 Update Proforma" at bounding box center [138, 180] width 60 height 11
copy link "PROF 21634/2025"
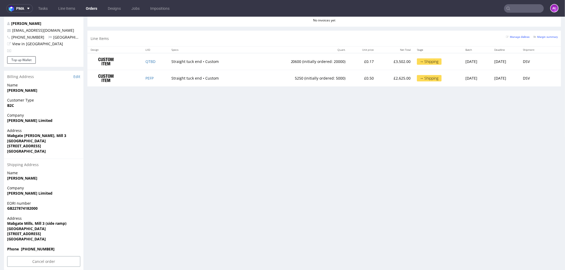
scroll to position [290, 0]
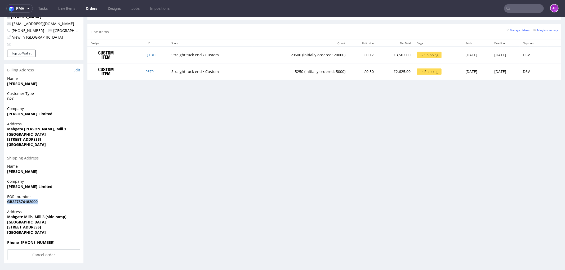
drag, startPoint x: 48, startPoint y: 196, endPoint x: 3, endPoint y: 197, distance: 44.5
click at [3, 197] on div "Order via Offer R969767862 16.09.2025 02:52 PM Mark this order as problematic I…" at bounding box center [282, 4] width 565 height 528
copy strong "GB227874182000"
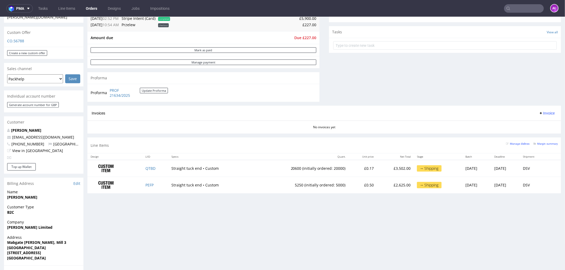
scroll to position [0, 0]
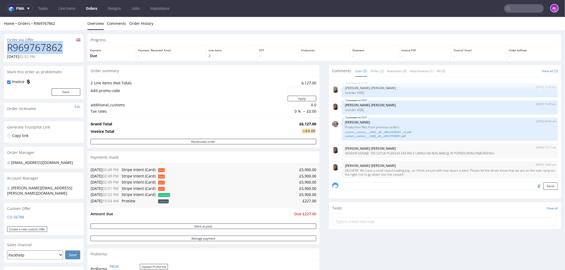
drag, startPoint x: 54, startPoint y: 49, endPoint x: 0, endPoint y: 47, distance: 53.8
copy h1 "R969767862"
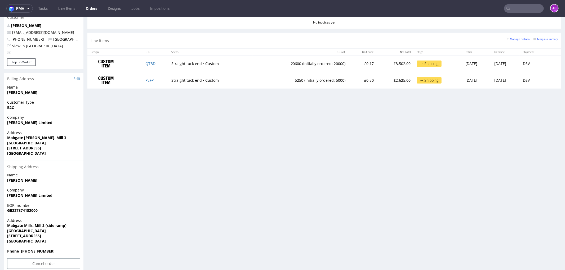
scroll to position [290, 0]
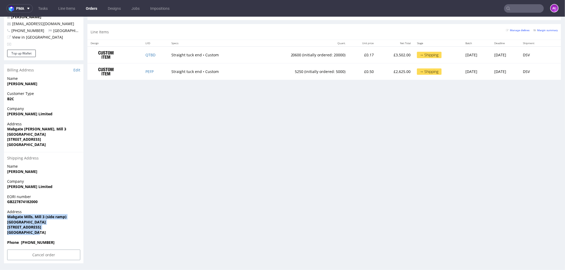
drag, startPoint x: 40, startPoint y: 227, endPoint x: 0, endPoint y: 212, distance: 42.9
click at [0, 212] on div "Order via Offer R969767862 16.09.2025 02:52 PM Mark this order as problematic I…" at bounding box center [282, 4] width 565 height 528
copy p "Mabgate Mills, Mill 3 (side ramp) Macaulay street Leeds LS9 7DZ United Kingdom"
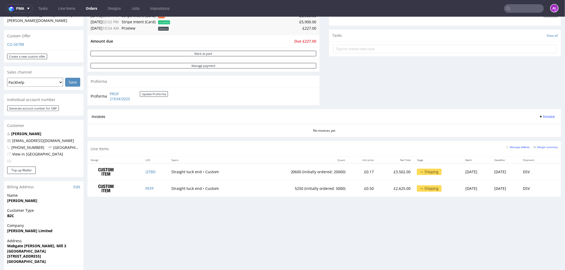
scroll to position [172, 0]
click at [539, 117] on span "Invoice" at bounding box center [547, 117] width 16 height 4
click at [540, 133] on li "Upload" at bounding box center [535, 138] width 34 height 10
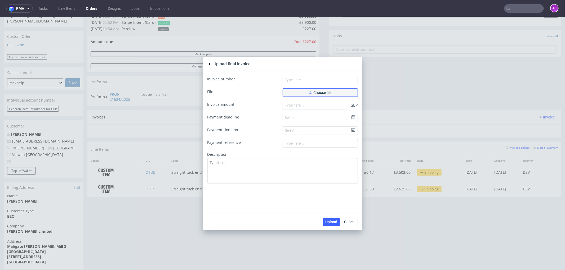
click at [301, 92] on button "Choose file" at bounding box center [320, 92] width 75 height 8
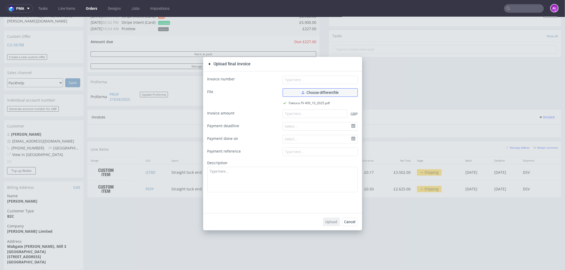
click at [311, 93] on span "Choose different file" at bounding box center [320, 93] width 37 height 4
click at [340, 76] on input "text" at bounding box center [320, 79] width 75 height 8
paste input "FV 417/10/2025"
type input "FV 417/10/2025"
paste input "5900.0"
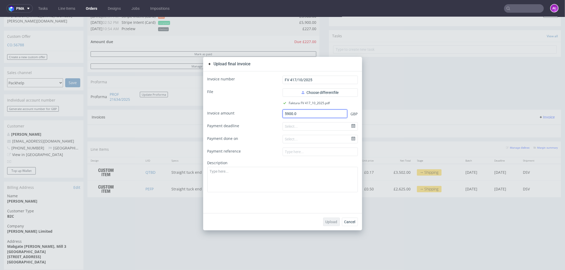
drag, startPoint x: 322, startPoint y: 112, endPoint x: 323, endPoint y: 124, distance: 11.7
click at [322, 112] on input "5900.0" at bounding box center [315, 113] width 65 height 8
type input "5900.0"
click at [332, 220] on span "Upload" at bounding box center [331, 222] width 12 height 4
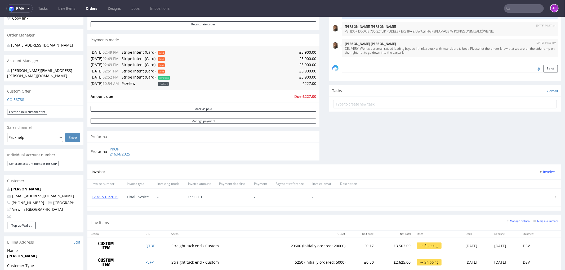
scroll to position [147, 0]
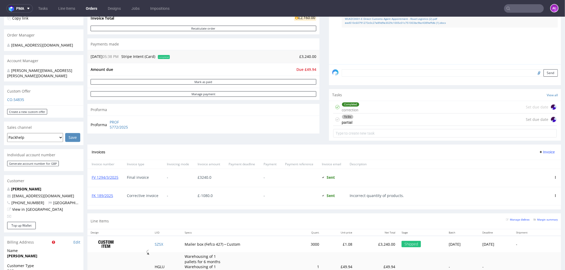
scroll to position [147, 0]
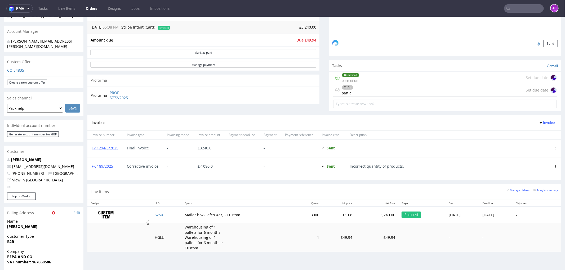
click at [348, 93] on div "To Do partial" at bounding box center [348, 90] width 12 height 12
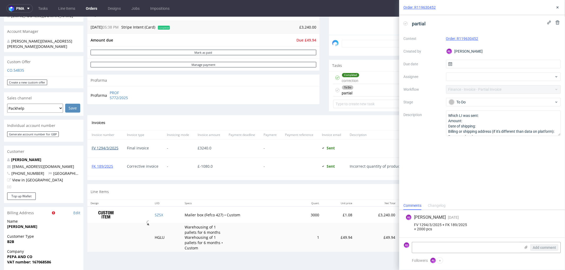
click at [118, 149] on link "FV 1294/3/2025" at bounding box center [105, 147] width 27 height 5
click at [110, 167] on link "FK 189/2025" at bounding box center [102, 166] width 21 height 5
click at [110, 146] on link "FV 1294/3/2025" at bounding box center [105, 147] width 27 height 5
drag, startPoint x: 117, startPoint y: 151, endPoint x: 91, endPoint y: 155, distance: 26.3
click at [91, 155] on div "FV 1294/3/2025" at bounding box center [104, 149] width 35 height 18
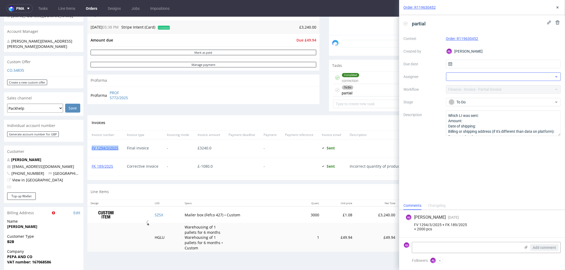
copy link "FV 1294/3/2025"
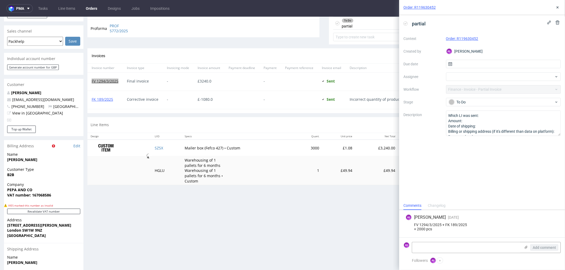
scroll to position [196, 0]
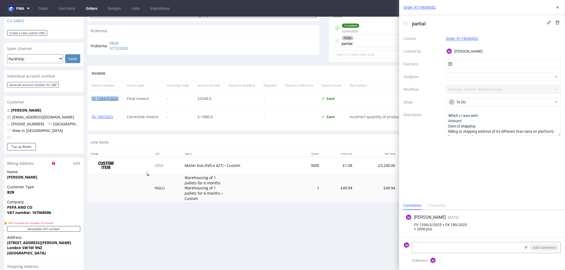
click at [111, 98] on link "FV 1294/3/2025" at bounding box center [105, 98] width 27 height 5
click at [115, 97] on link "FV 1294/3/2025" at bounding box center [105, 98] width 27 height 5
drag, startPoint x: 177, startPoint y: 176, endPoint x: 215, endPoint y: 182, distance: 38.7
click at [215, 182] on td "Warehousing of 1 pallets for 6 months Warehousing of 1 pallets for 6 months • C…" at bounding box center [238, 187] width 114 height 29
copy p "Warehousing of 1 pallets for 6 months"
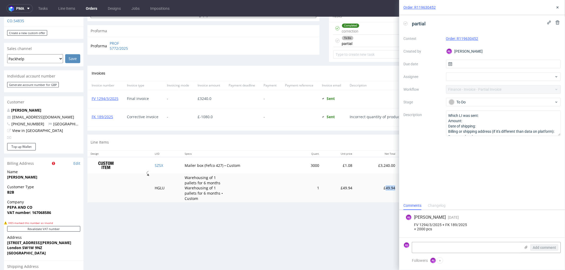
drag, startPoint x: 374, startPoint y: 189, endPoint x: 362, endPoint y: 190, distance: 12.0
click at [362, 190] on td "£49.94" at bounding box center [377, 187] width 43 height 29
copy p "49.94"
click at [557, 7] on icon at bounding box center [557, 7] width 4 height 4
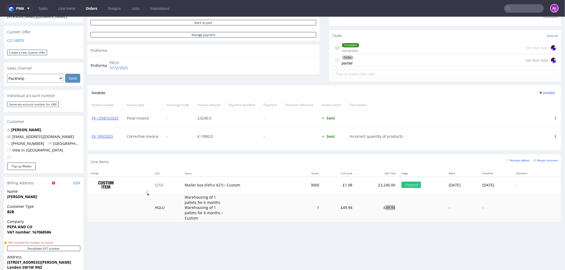
scroll to position [167, 0]
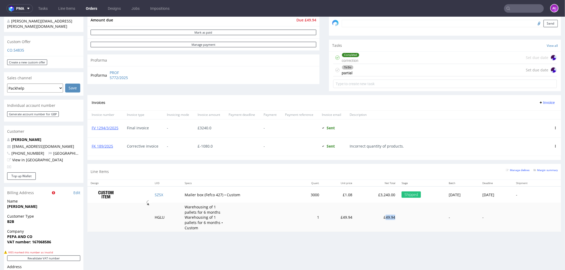
drag, startPoint x: 538, startPoint y: 102, endPoint x: 539, endPoint y: 105, distance: 3.0
click at [539, 102] on span "Invoice" at bounding box center [547, 102] width 16 height 4
click at [539, 114] on span "Upload" at bounding box center [538, 113] width 26 height 5
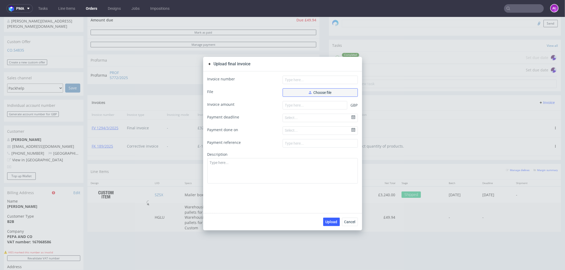
click at [298, 93] on button "Choose file" at bounding box center [320, 92] width 75 height 8
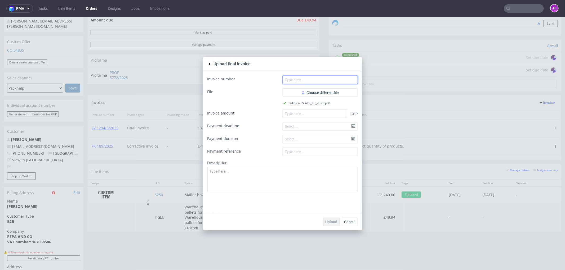
paste input ". FV 419/10/2025"
click at [305, 80] on input "text" at bounding box center [320, 79] width 75 height 8
click at [284, 81] on input ". FV 419/10/2025" at bounding box center [320, 79] width 75 height 8
type input "FV 419/10/2025"
click at [288, 110] on input "number" at bounding box center [315, 113] width 65 height 8
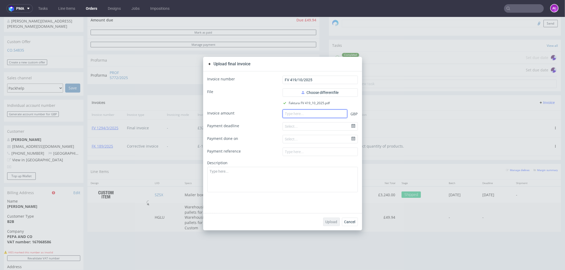
paste input "1129.94"
type input "1129.94"
click at [328, 220] on span "Upload" at bounding box center [331, 222] width 12 height 4
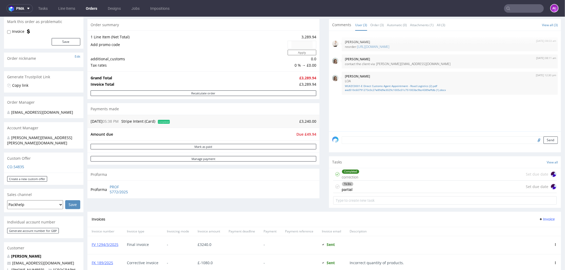
scroll to position [59, 0]
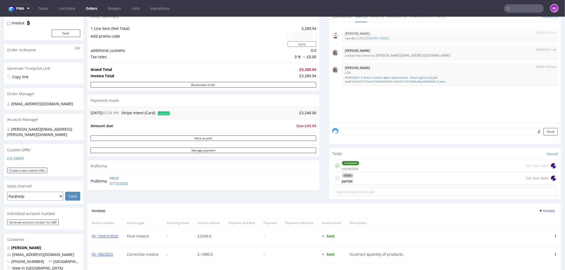
click at [353, 177] on div "To Do partial Set due date" at bounding box center [444, 178] width 223 height 12
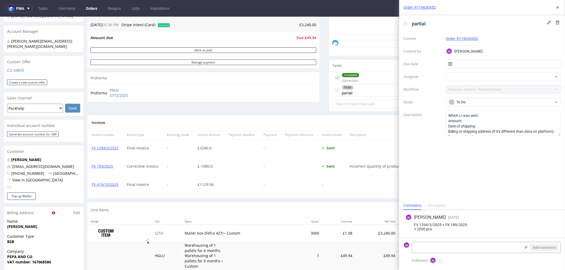
scroll to position [176, 0]
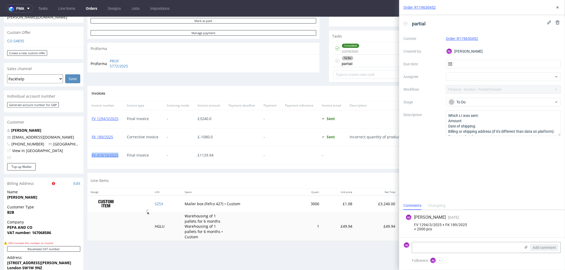
drag, startPoint x: 120, startPoint y: 158, endPoint x: 92, endPoint y: 160, distance: 28.5
click at [92, 160] on div "FV 419/10/2025" at bounding box center [104, 156] width 35 height 18
copy link "FV 419/10/2025"
click at [475, 250] on textarea at bounding box center [466, 248] width 109 height 11
paste textarea "FV 419/10/2025"
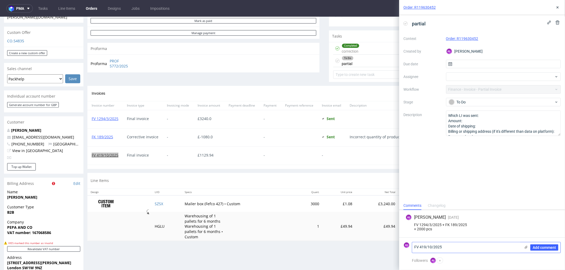
scroll to position [0, 0]
copy link "SZSX"
click at [416, 250] on textarea "FV 419/10/2025 + 1000 pcs" at bounding box center [466, 245] width 109 height 15
paste textarea "SZSX"
click at [443, 249] on textarea "FV 419/10/2025 + SZSX 1000 pcs" at bounding box center [466, 245] width 109 height 15
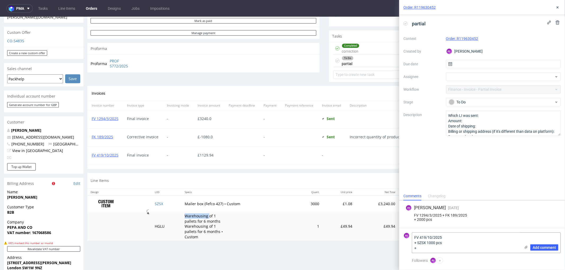
drag, startPoint x: 175, startPoint y: 218, endPoint x: 202, endPoint y: 218, distance: 27.0
click at [202, 218] on tr "HGLU Warehousing of 1 pallets for 6 months Warehousing of 1 pallets for 6 month…" at bounding box center [323, 226] width 473 height 29
copy tr "Warehousing"
paste textarea "Warehousing"
click at [415, 250] on textarea "FV 419/10/2025 + SZSX 1000 pcs + Warehousing" at bounding box center [466, 240] width 109 height 25
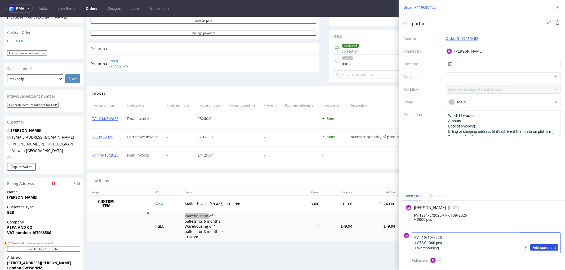
type textarea "FV 419/10/2025 + SZSX 1000 pcs + Warehousing"
click at [540, 248] on span "Add comment" at bounding box center [543, 248] width 23 height 4
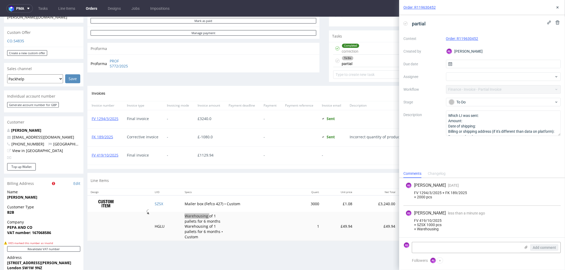
drag, startPoint x: 404, startPoint y: 24, endPoint x: 558, endPoint y: 12, distance: 154.3
click at [406, 24] on icon at bounding box center [405, 23] width 4 height 4
click at [557, 7] on use at bounding box center [557, 7] width 2 height 2
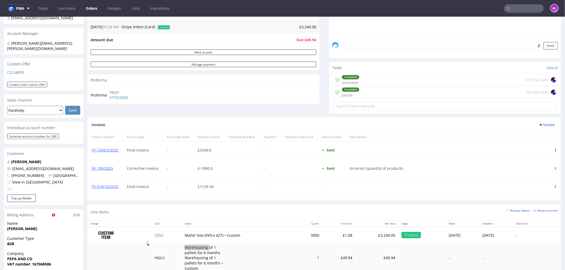
scroll to position [88, 0]
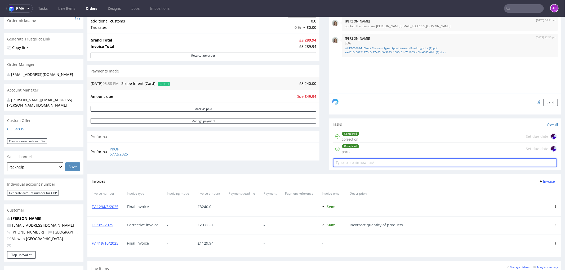
click at [364, 160] on input "text" at bounding box center [444, 162] width 223 height 8
type input "payment link"
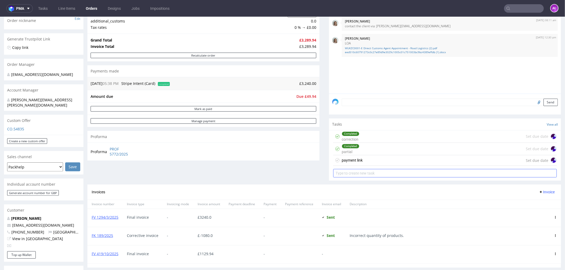
click at [366, 160] on div "payment link Set due date" at bounding box center [444, 160] width 223 height 11
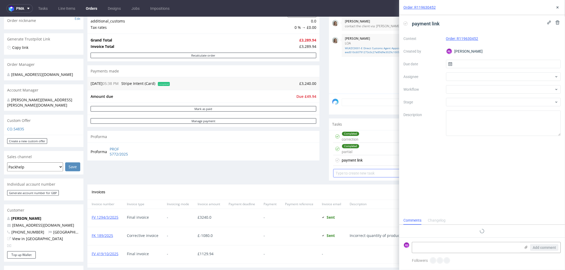
scroll to position [4, 0]
click at [465, 93] on div at bounding box center [503, 89] width 115 height 8
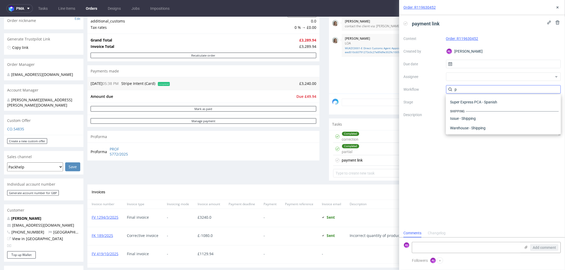
scroll to position [230, 0]
type input "pay"
click at [498, 128] on div "Finance - Payment links - Stripe" at bounding box center [503, 128] width 111 height 10
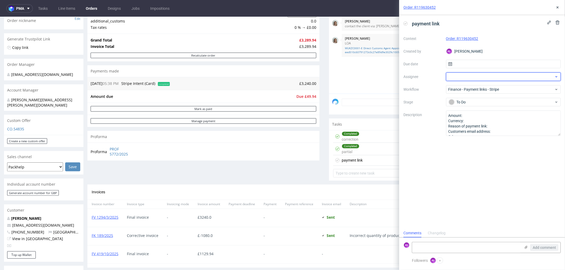
click at [472, 80] on div at bounding box center [503, 77] width 115 height 8
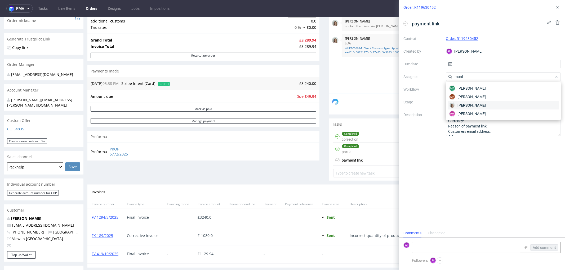
type input "moni"
click at [481, 107] on span "Monika Poźniak" at bounding box center [471, 105] width 28 height 5
click at [302, 98] on span "Due £49.94" at bounding box center [306, 96] width 20 height 5
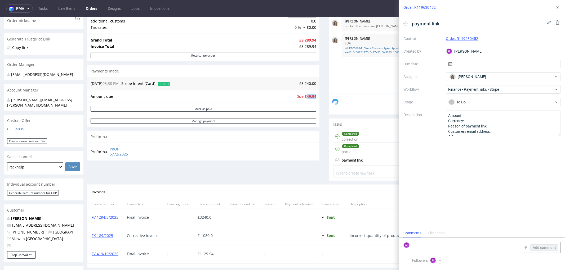
click at [302, 98] on span "Due £49.94" at bounding box center [306, 96] width 20 height 5
drag, startPoint x: 300, startPoint y: 98, endPoint x: 317, endPoint y: 99, distance: 17.3
click at [317, 99] on div "Progress Payment Due Payment “Received” Email - Line Items 1 DTP - Production -…" at bounding box center [323, 145] width 473 height 398
copy tbody "Amount due Due"
click at [489, 111] on textarea "Amount: Currency: Reason of payment link: Customers email address: Other:" at bounding box center [503, 123] width 115 height 25
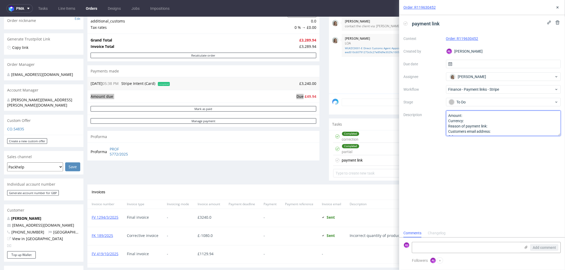
paste textarea "£49.94"
click at [488, 126] on textarea "Amount: £49.94 Currency: Reason of payment link: Customers email address: Other:" at bounding box center [503, 123] width 115 height 25
paste textarea "Warehousing"
type textarea "Amount: £49.94 Currency: Reason of payment link: Warehousing Customers email ad…"
click at [507, 158] on div "payment link Context Order: R119630452 Created by AŁ Aleksandra Łętowska Due da…" at bounding box center [482, 122] width 166 height 214
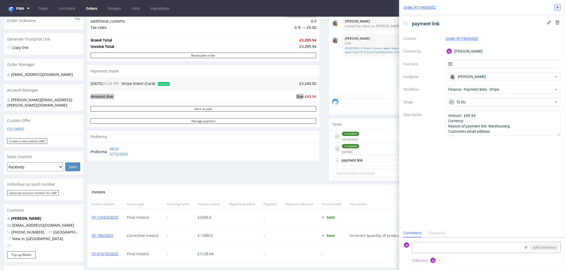
click at [556, 8] on icon at bounding box center [557, 7] width 4 height 4
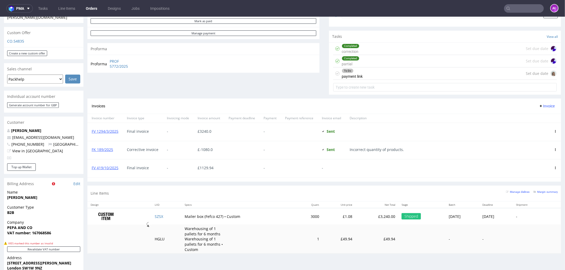
scroll to position [176, 0]
drag, startPoint x: 334, startPoint y: 239, endPoint x: 324, endPoint y: 241, distance: 10.4
click at [324, 241] on td "£49.94" at bounding box center [339, 238] width 33 height 29
copy td "49.94"
click at [113, 168] on link "FV 419/10/2025" at bounding box center [105, 167] width 27 height 5
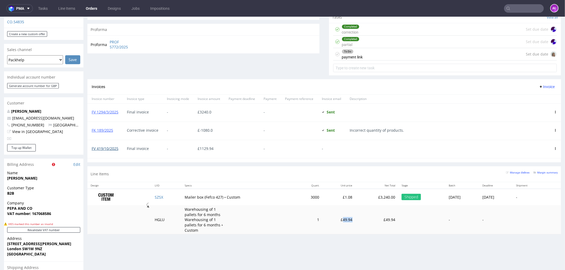
scroll to position [206, 0]
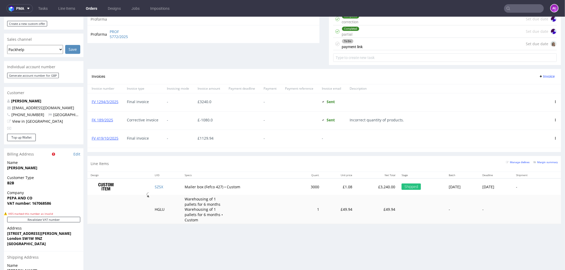
click at [554, 137] on icon at bounding box center [555, 138] width 3 height 3
click at [540, 185] on span "Delete invoice" at bounding box center [534, 185] width 32 height 5
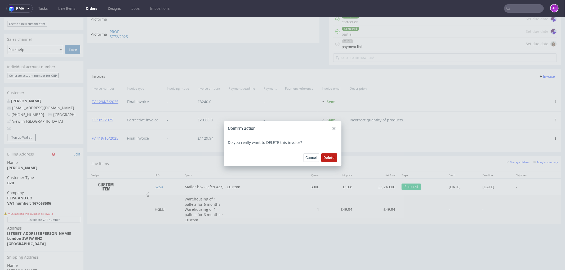
click at [332, 156] on button "Delete" at bounding box center [329, 157] width 16 height 8
click at [332, 128] on icon at bounding box center [333, 128] width 3 height 3
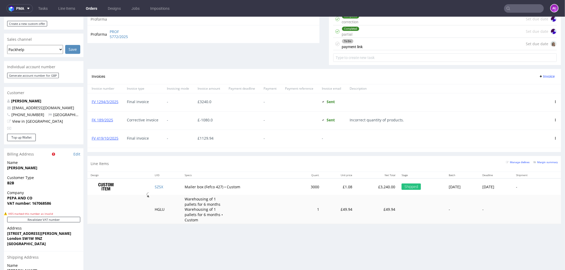
click at [543, 74] on span "Invoice" at bounding box center [547, 76] width 16 height 4
click at [538, 90] on li "Upload" at bounding box center [535, 88] width 34 height 10
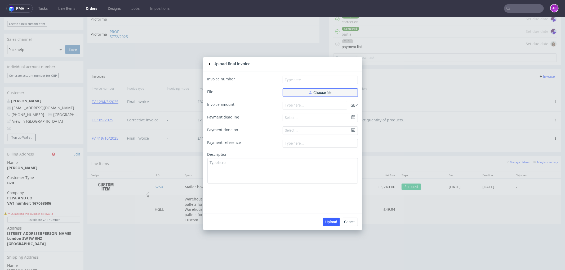
click at [311, 93] on span "Choose file" at bounding box center [320, 93] width 23 height 4
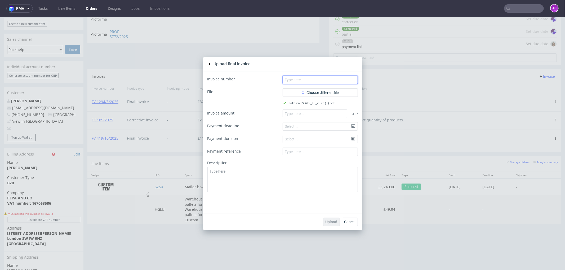
drag, startPoint x: 329, startPoint y: 80, endPoint x: 423, endPoint y: 99, distance: 95.3
click at [329, 80] on input "text" at bounding box center [320, 79] width 75 height 8
paste input "FV 419/10/2025"
type input "FV 419/10/2025"
click at [324, 115] on input "number" at bounding box center [315, 113] width 65 height 8
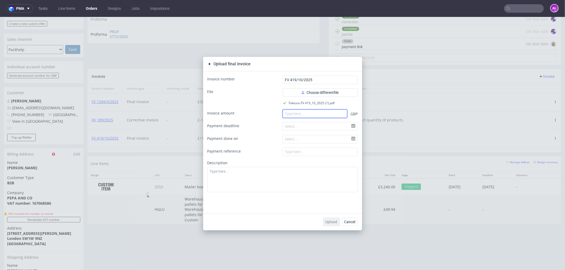
paste input "1129.9"
type input "1129.9"
click at [329, 220] on span "Upload" at bounding box center [331, 222] width 12 height 4
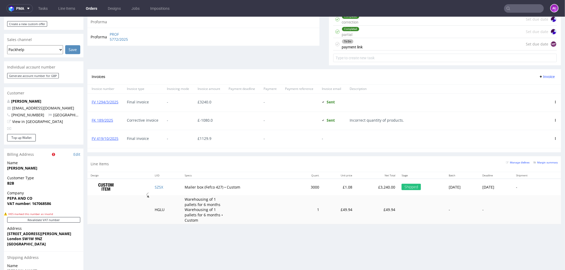
scroll to position [206, 0]
drag, startPoint x: 173, startPoint y: 198, endPoint x: 202, endPoint y: 200, distance: 28.9
click at [202, 200] on tr "HGLU Warehousing of 1 pallets for 6 months Warehousing of 1 pallets for 6 month…" at bounding box center [323, 209] width 473 height 29
copy tr "Warehousing"
click at [111, 140] on link "FV 419/10/2025" at bounding box center [105, 138] width 27 height 5
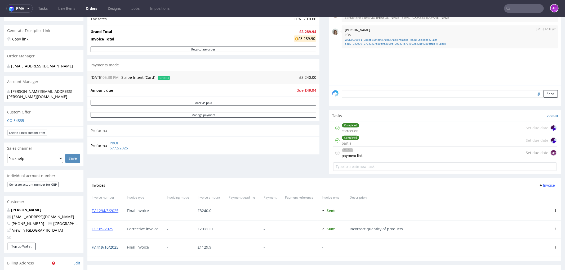
scroll to position [88, 0]
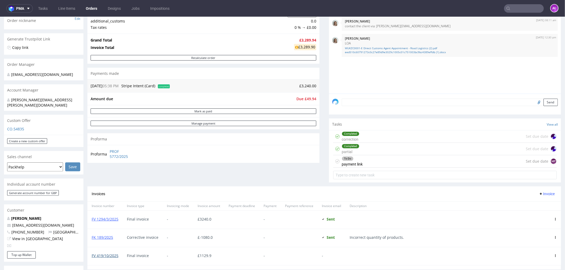
click at [115, 256] on link "FV 419/10/2025" at bounding box center [105, 255] width 27 height 5
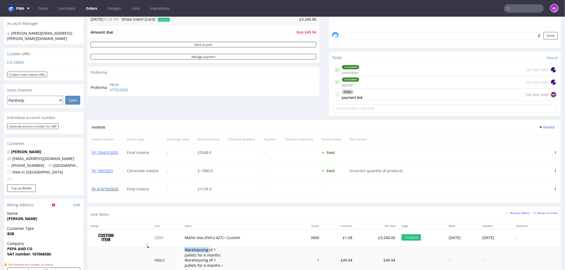
scroll to position [176, 0]
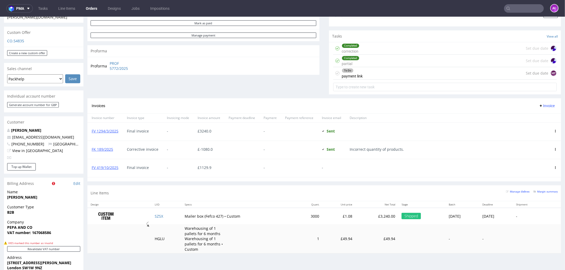
click at [554, 167] on icon at bounding box center [555, 167] width 3 height 3
click at [102, 166] on link "FV 419/10/2025" at bounding box center [105, 167] width 27 height 5
click at [550, 164] on div at bounding box center [555, 168] width 11 height 18
click at [554, 169] on span at bounding box center [555, 167] width 3 height 4
click at [554, 166] on icon at bounding box center [555, 167] width 3 height 3
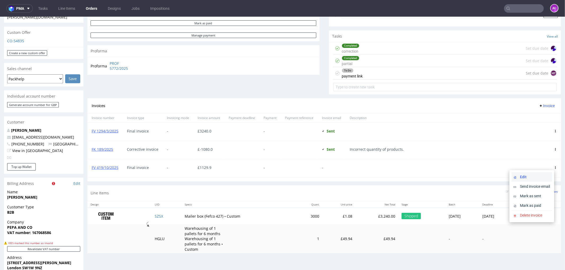
click at [546, 177] on span "Edit" at bounding box center [534, 176] width 32 height 5
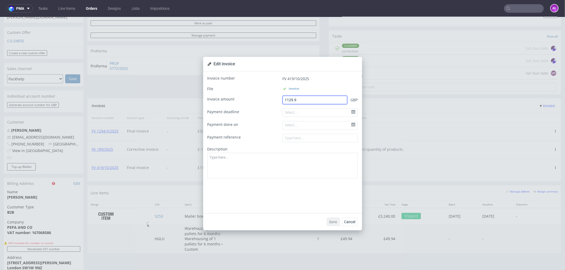
click at [304, 101] on input "1129.9" at bounding box center [315, 100] width 65 height 8
type input "1129.94"
click at [335, 221] on button "Save" at bounding box center [333, 222] width 13 height 8
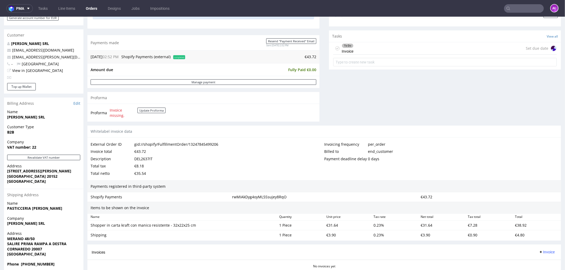
scroll to position [206, 0]
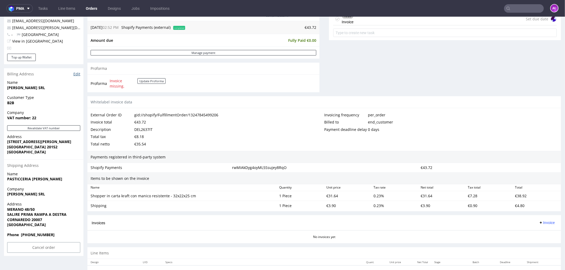
click at [77, 73] on link "Edit" at bounding box center [76, 73] width 7 height 5
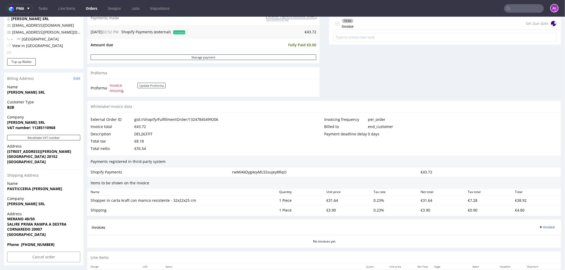
scroll to position [206, 0]
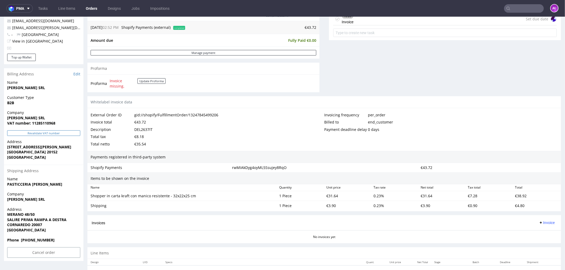
click at [69, 131] on button "Revalidate VAT number" at bounding box center [43, 133] width 73 height 6
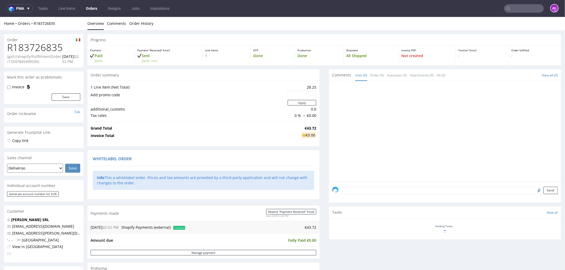
scroll to position [190, 0]
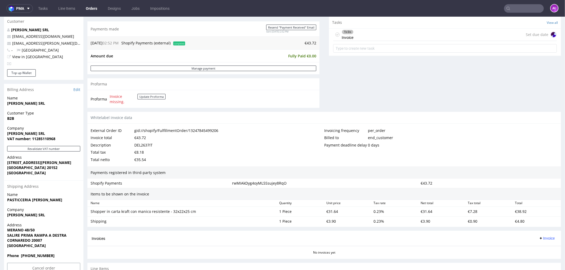
click at [55, 138] on strong "VAT number: 11285110968" at bounding box center [31, 138] width 48 height 5
drag, startPoint x: 57, startPoint y: 138, endPoint x: 32, endPoint y: 139, distance: 24.9
click at [32, 139] on span "VAT number: 11285110968" at bounding box center [43, 138] width 73 height 5
copy strong "11285110968"
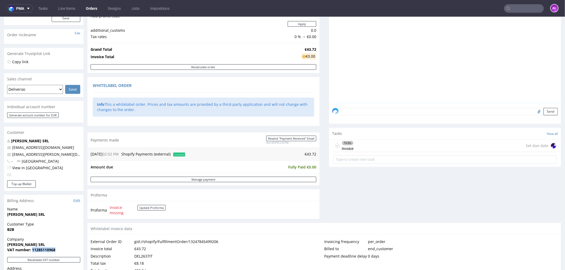
scroll to position [43, 0]
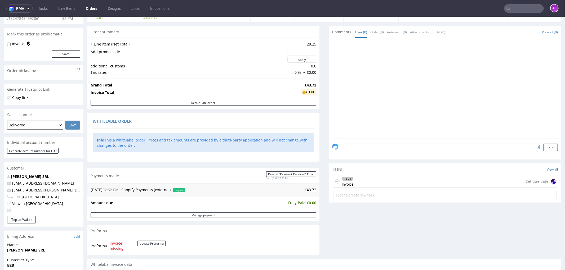
click at [438, 149] on textarea at bounding box center [450, 147] width 216 height 7
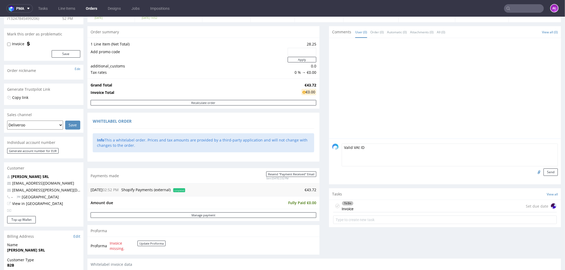
click at [355, 149] on textarea "Valid VAt ID" at bounding box center [450, 155] width 216 height 23
type textarea "Valid VAT ID"
click at [534, 172] on input "file" at bounding box center [537, 171] width 7 height 7
type input "C:\fakepath\valid.PNG"
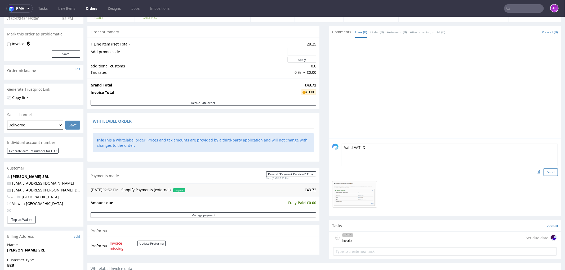
click at [543, 170] on button "Send" at bounding box center [550, 171] width 14 height 7
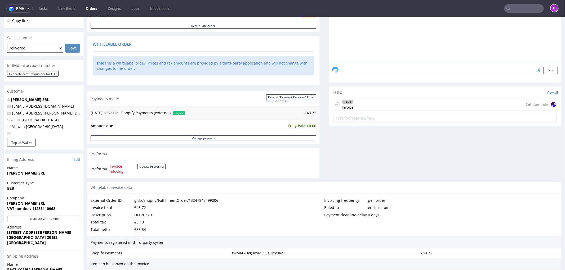
scroll to position [118, 0]
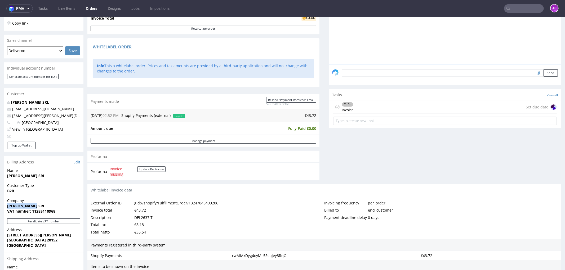
drag, startPoint x: 44, startPoint y: 204, endPoint x: 5, endPoint y: 207, distance: 38.5
click at [5, 207] on div "Company MOSCHELLA SRL VAT number: 11285110968" at bounding box center [43, 208] width 79 height 20
copy strong "[PERSON_NAME] SRL"
copy strong "11285110968"
drag, startPoint x: 58, startPoint y: 212, endPoint x: 32, endPoint y: 213, distance: 25.4
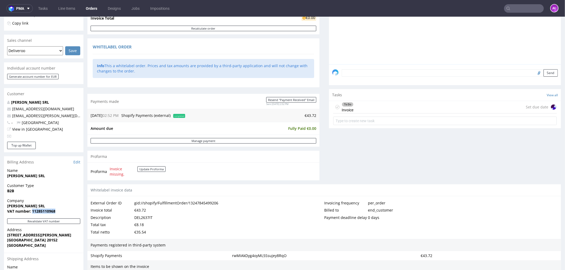
click at [32, 213] on span "VAT number: 11285110968" at bounding box center [43, 211] width 73 height 5
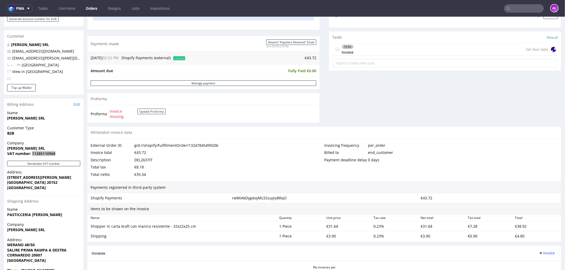
scroll to position [176, 0]
drag, startPoint x: 6, startPoint y: 174, endPoint x: 54, endPoint y: 176, distance: 48.2
click at [54, 176] on div "Address Via Giuseppe Gianella 26 Milano 20152 Italy" at bounding box center [43, 180] width 79 height 25
copy strong "[STREET_ADDRESS][PERSON_NAME]"
drag, startPoint x: 7, startPoint y: 180, endPoint x: 40, endPoint y: 180, distance: 32.6
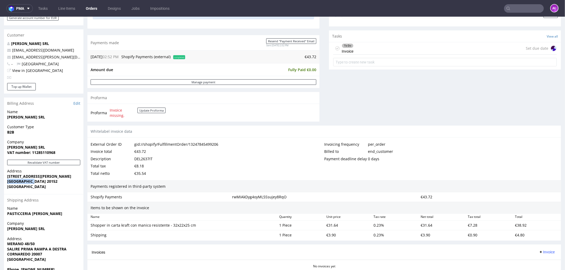
click at [40, 180] on div "Order R183726835 (gid://shopify/FulfillmentOrder/13247845499206) 25.09.2025 02:…" at bounding box center [282, 94] width 565 height 480
copy strong "[GEOGRAPHIC_DATA] 20152"
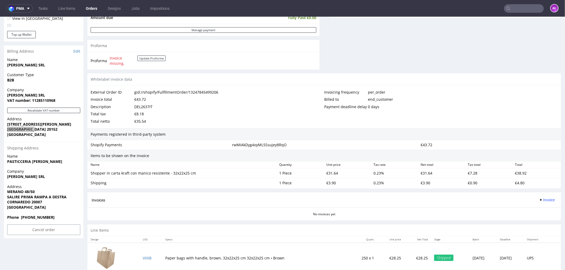
scroll to position [242, 0]
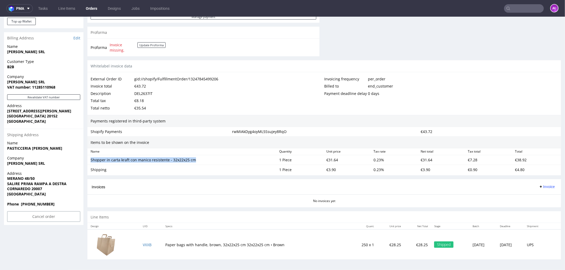
drag, startPoint x: 89, startPoint y: 160, endPoint x: 224, endPoint y: 161, distance: 135.0
click at [224, 161] on div "Shopper in carta kraft con manico resistente - 32x22x25 cm" at bounding box center [182, 159] width 189 height 7
copy div "Shopper in carta kraft con manico resistente - 32x22x25 cm"
drag, startPoint x: 335, startPoint y: 161, endPoint x: 325, endPoint y: 161, distance: 10.1
click at [325, 161] on div "€31.64" at bounding box center [347, 159] width 47 height 7
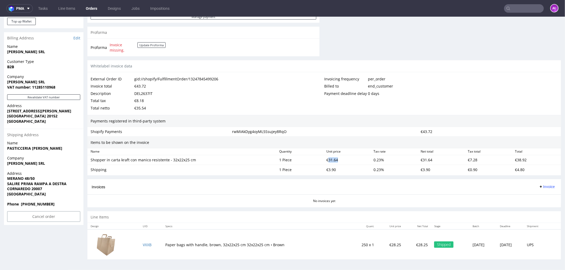
copy div "31.64"
drag, startPoint x: 109, startPoint y: 168, endPoint x: 89, endPoint y: 169, distance: 19.4
click at [89, 169] on div "Shipping" at bounding box center [182, 169] width 189 height 7
copy div "Shipping"
drag, startPoint x: 335, startPoint y: 170, endPoint x: 324, endPoint y: 170, distance: 11.7
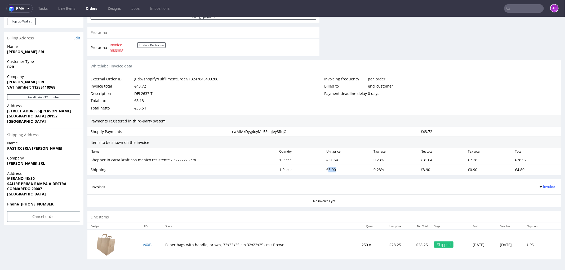
click at [324, 170] on div "€3.90" at bounding box center [347, 169] width 47 height 7
copy div "3.90"
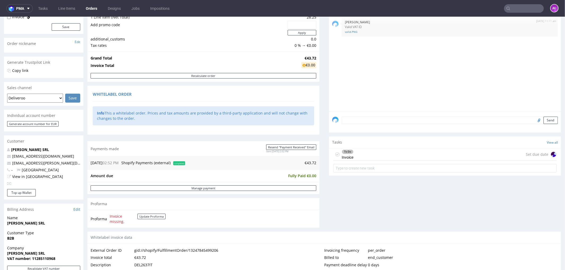
scroll to position [0, 0]
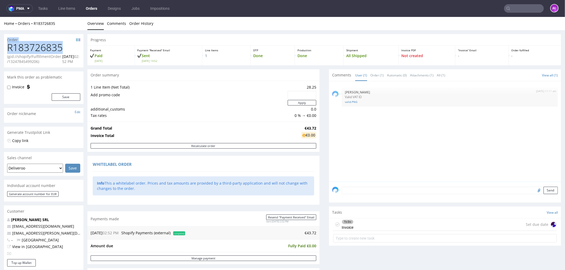
drag, startPoint x: 55, startPoint y: 48, endPoint x: 7, endPoint y: 40, distance: 48.9
click at [7, 40] on section "Order R183726835 (gid://shopify/FulfillmentOrder/13247845499206) 25.09.2025 02:…" at bounding box center [43, 50] width 79 height 33
copy section "Order R183726835"
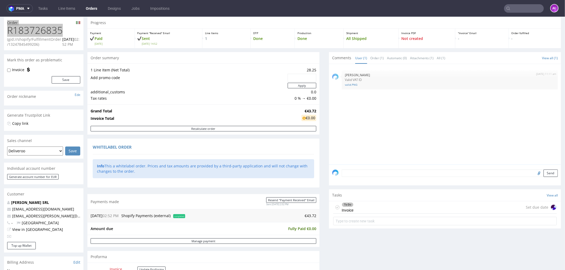
scroll to position [118, 0]
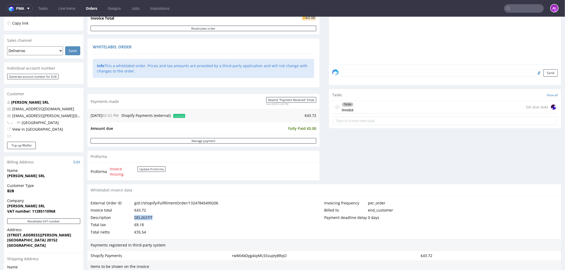
drag, startPoint x: 151, startPoint y: 217, endPoint x: 135, endPoint y: 217, distance: 16.4
click at [133, 217] on div "Description DEL2637IT" at bounding box center [208, 217] width 234 height 7
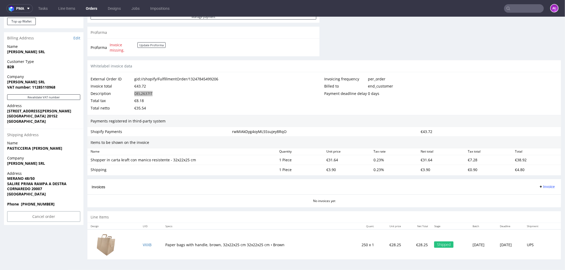
scroll to position [1, 0]
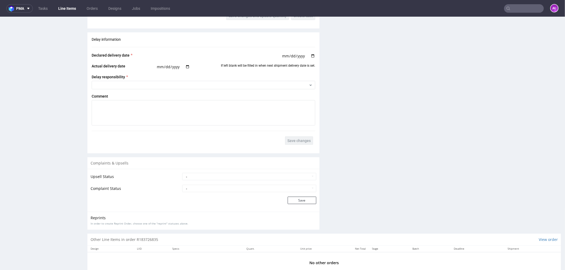
scroll to position [530, 0]
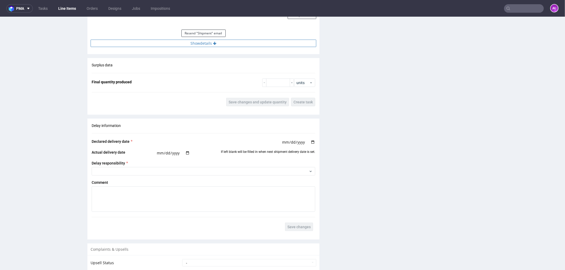
click at [219, 41] on button "Show details" at bounding box center [204, 42] width 226 height 7
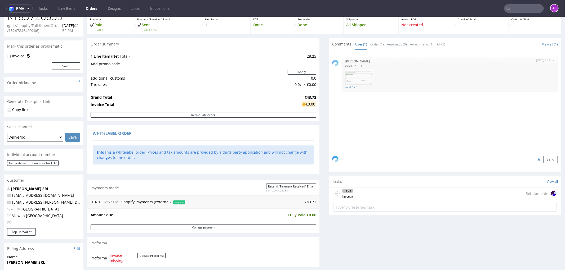
scroll to position [88, 0]
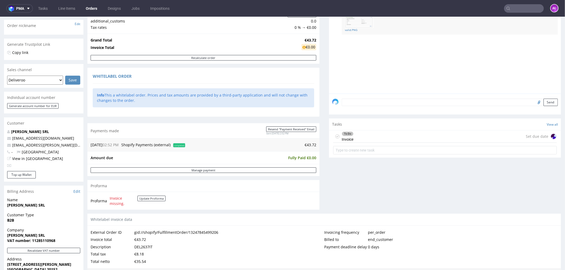
click at [350, 135] on div "To Do Invoice Set due date" at bounding box center [444, 136] width 223 height 12
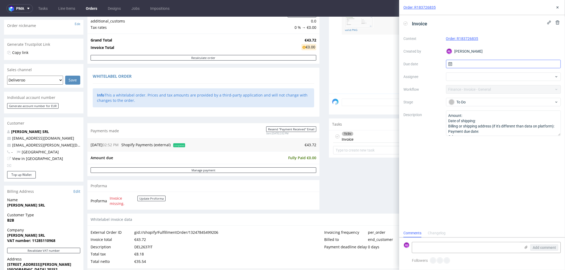
scroll to position [4, 0]
drag, startPoint x: 556, startPoint y: 8, endPoint x: 550, endPoint y: 17, distance: 9.9
click at [556, 8] on icon at bounding box center [557, 7] width 4 height 4
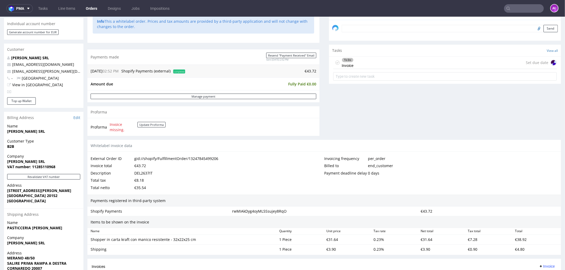
scroll to position [242, 0]
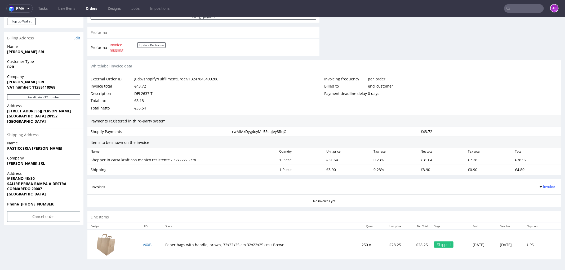
click at [539, 188] on span "Invoice" at bounding box center [547, 187] width 16 height 4
click at [538, 206] on span "Upload" at bounding box center [538, 207] width 26 height 5
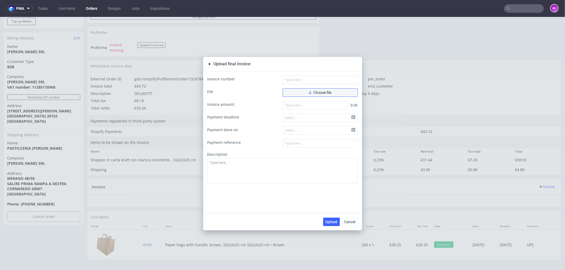
click at [331, 93] on button "Choose file" at bounding box center [320, 92] width 75 height 8
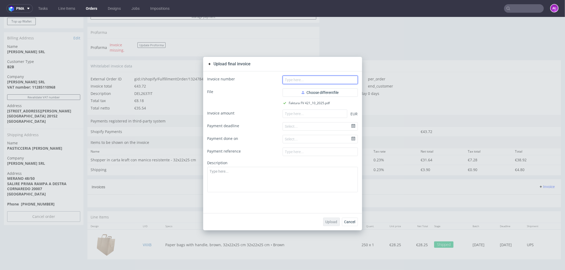
paste input "FV 421/10/2025"
click at [302, 80] on input "FV 421/10/2025" at bounding box center [320, 79] width 75 height 8
type input "FV 421/10/2025"
click at [310, 114] on input "number" at bounding box center [315, 113] width 65 height 8
paste input "35.54"
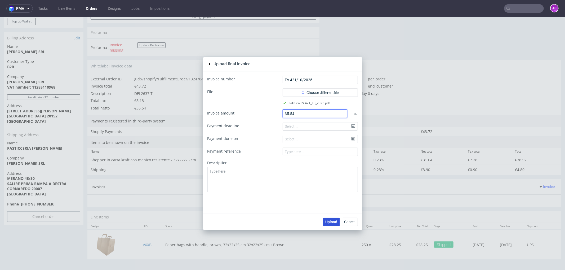
type input "35.54"
drag, startPoint x: 330, startPoint y: 223, endPoint x: 240, endPoint y: 160, distance: 110.5
click at [330, 222] on span "Upload" at bounding box center [331, 222] width 12 height 4
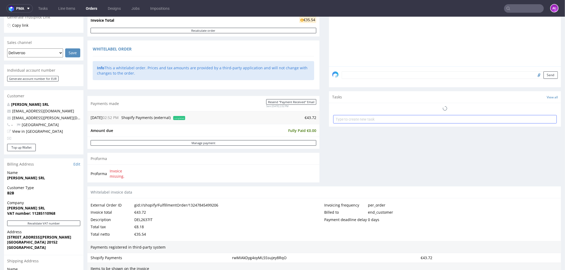
scroll to position [118, 0]
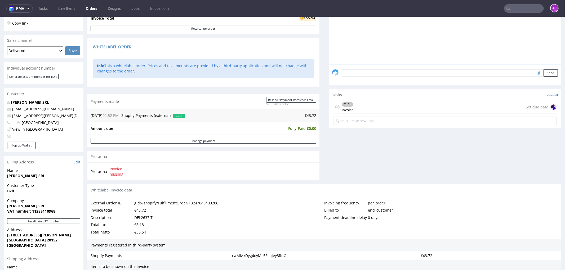
click at [364, 107] on div "To Do Invoice Set due date" at bounding box center [444, 107] width 223 height 12
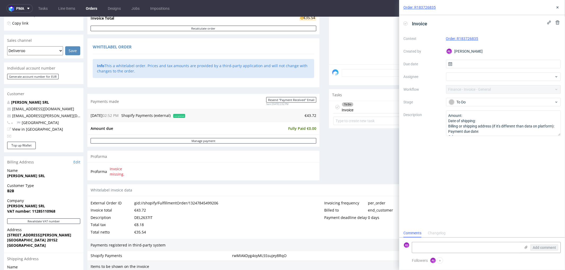
scroll to position [4, 0]
drag, startPoint x: 406, startPoint y: 23, endPoint x: 508, endPoint y: 13, distance: 103.3
click at [406, 23] on use at bounding box center [405, 24] width 2 height 2
click at [556, 8] on icon at bounding box center [557, 7] width 4 height 4
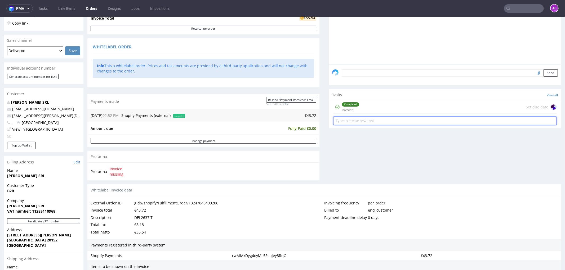
click at [403, 120] on input "text" at bounding box center [444, 121] width 223 height 8
type input "refund - shopify"
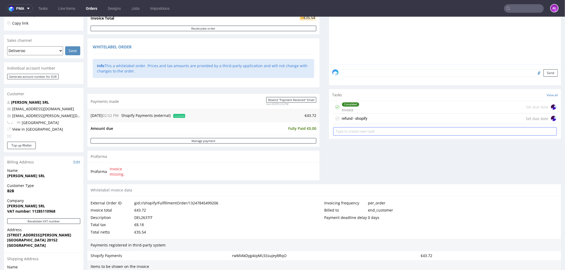
click at [404, 120] on div "refund - shopify Set due date" at bounding box center [444, 118] width 223 height 11
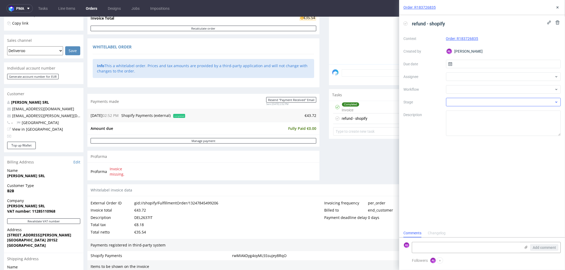
scroll to position [4, 0]
click at [456, 92] on div at bounding box center [503, 89] width 115 height 8
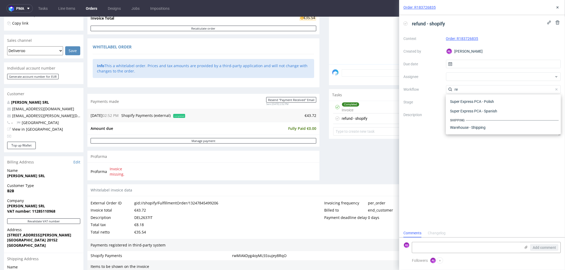
scroll to position [128, 0]
drag, startPoint x: 449, startPoint y: 91, endPoint x: 440, endPoint y: 91, distance: 9.0
click at [440, 91] on div "Context Order: R183726835 Created by AŁ [PERSON_NAME] Due date Assignee Workflo…" at bounding box center [481, 85] width 157 height 102
type input "ref"
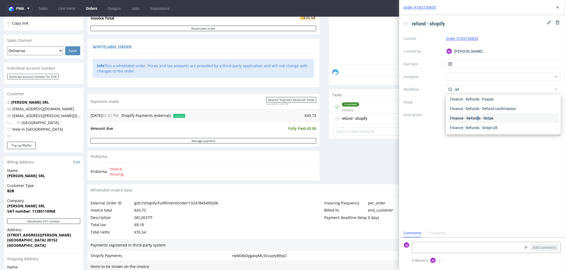
click at [477, 117] on div "Finance - Refunds - Stripe" at bounding box center [503, 119] width 111 height 10
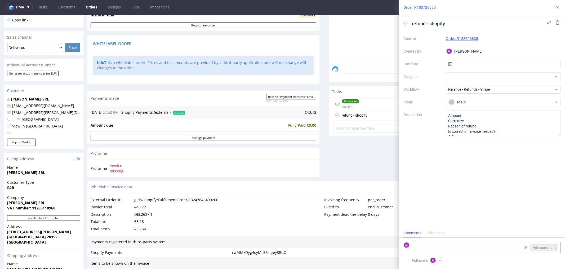
scroll to position [114, 0]
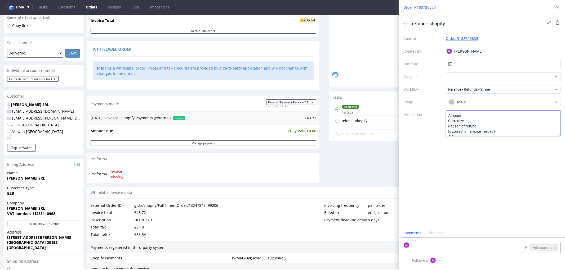
click at [473, 118] on textarea "Amount: Currency: Reason of refund: Is correction invoice needed?: Other:" at bounding box center [503, 123] width 115 height 25
click at [492, 123] on textarea "Amount: Currency: Reason of refund: Is correction invoice needed?: Other:" at bounding box center [503, 123] width 115 height 25
click at [494, 126] on textarea "Amount: Currency: Reason of refund: Is correction invoice needed?: Other:" at bounding box center [503, 123] width 115 height 25
type textarea "Amount: 8,18 eur Currency: Reason of refund: valid VAT UD Is correction invoice…"
click at [464, 172] on div "refund - shopify Context Order: R183726835 Created by AŁ [PERSON_NAME] Due date…" at bounding box center [482, 122] width 166 height 214
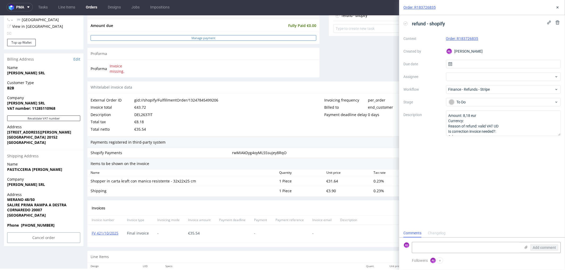
scroll to position [261, 0]
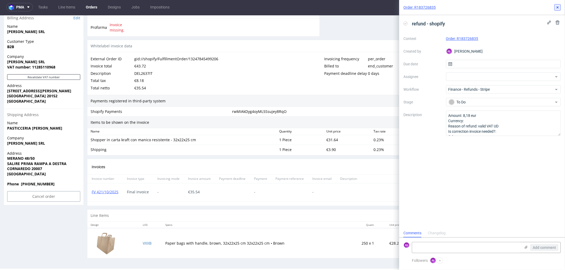
click at [556, 8] on icon at bounding box center [557, 7] width 4 height 4
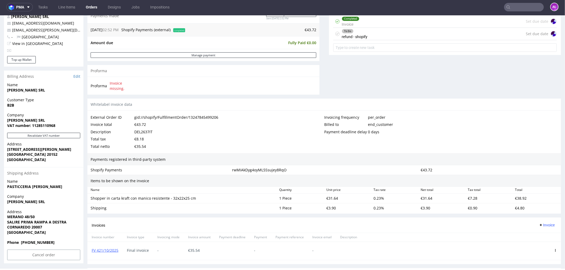
scroll to position [143, 0]
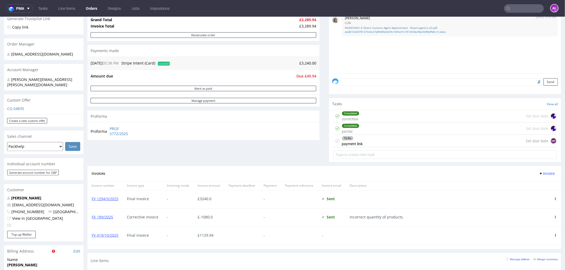
scroll to position [118, 0]
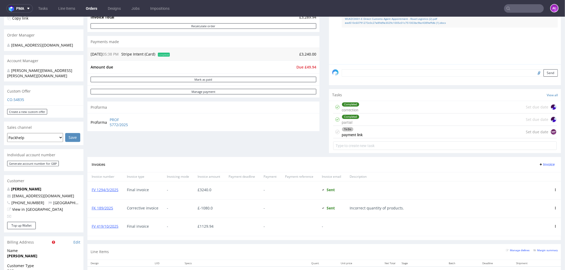
click at [353, 135] on div "To Do payment link" at bounding box center [352, 132] width 21 height 12
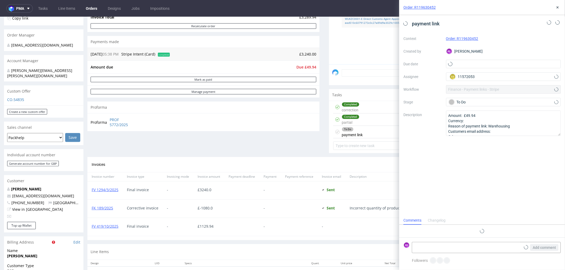
scroll to position [4, 0]
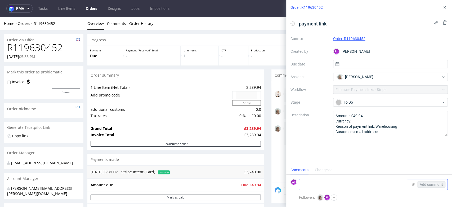
click at [380, 186] on textarea at bounding box center [353, 184] width 109 height 11
type textarea "k"
type textarea "Client want to pay by money transfer"
click at [421, 184] on span "Add comment" at bounding box center [431, 184] width 23 height 4
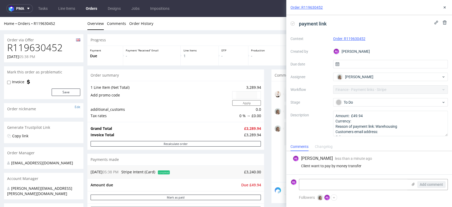
click at [448, 6] on div "Order: R119630452" at bounding box center [369, 7] width 166 height 15
click at [446, 7] on icon at bounding box center [444, 7] width 4 height 4
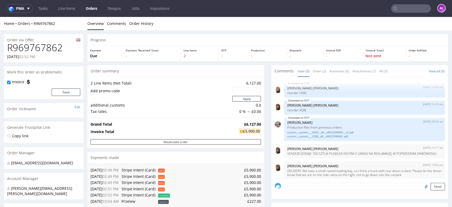
scroll to position [5, 0]
